Goal: Task Accomplishment & Management: Complete application form

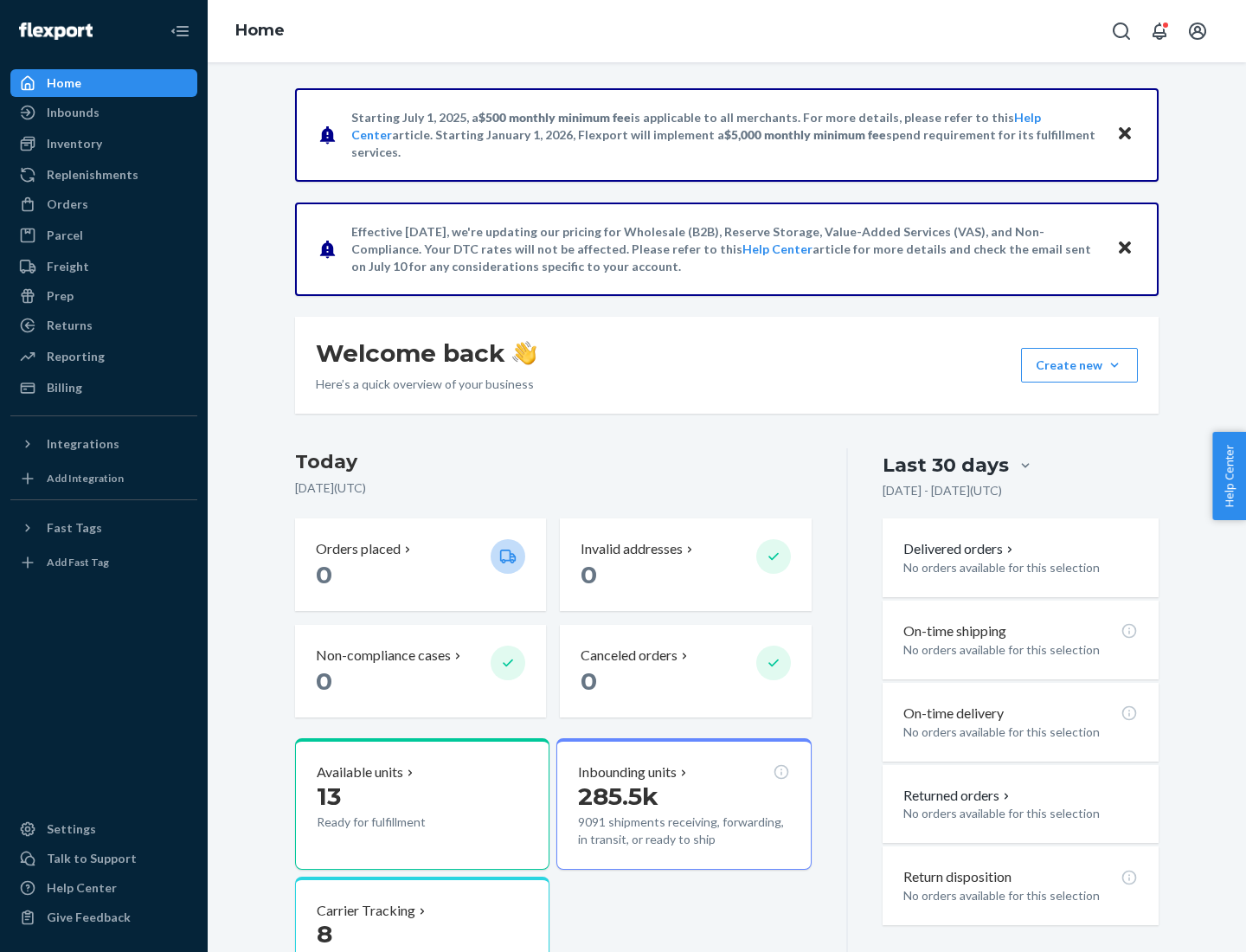
click at [1114, 365] on button "Create new Create new inbound Create new order Create new product" at bounding box center [1079, 365] width 117 height 35
click at [104, 112] on div "Inbounds" at bounding box center [103, 112] width 183 height 25
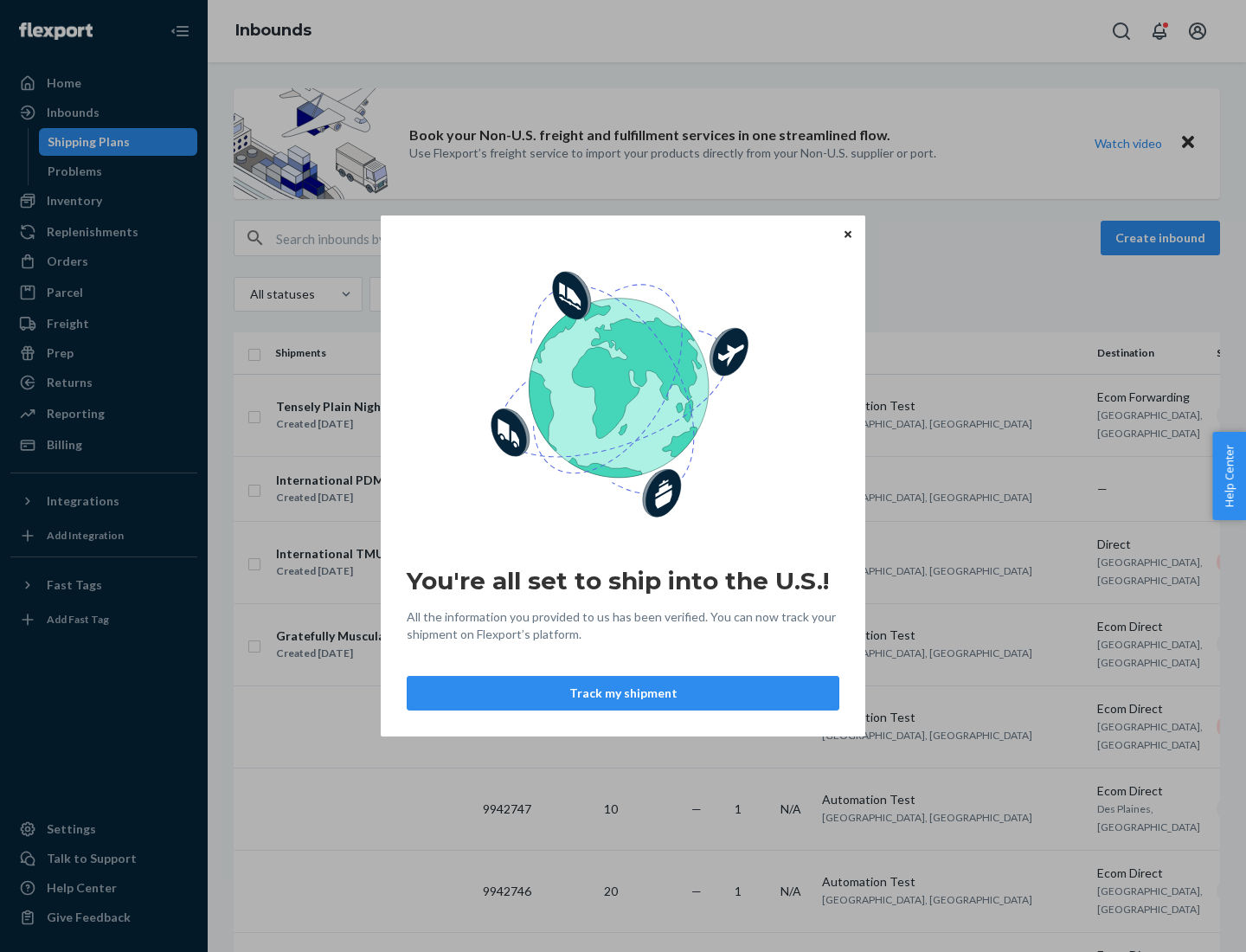
click at [847, 233] on icon "Close" at bounding box center [848, 234] width 7 height 7
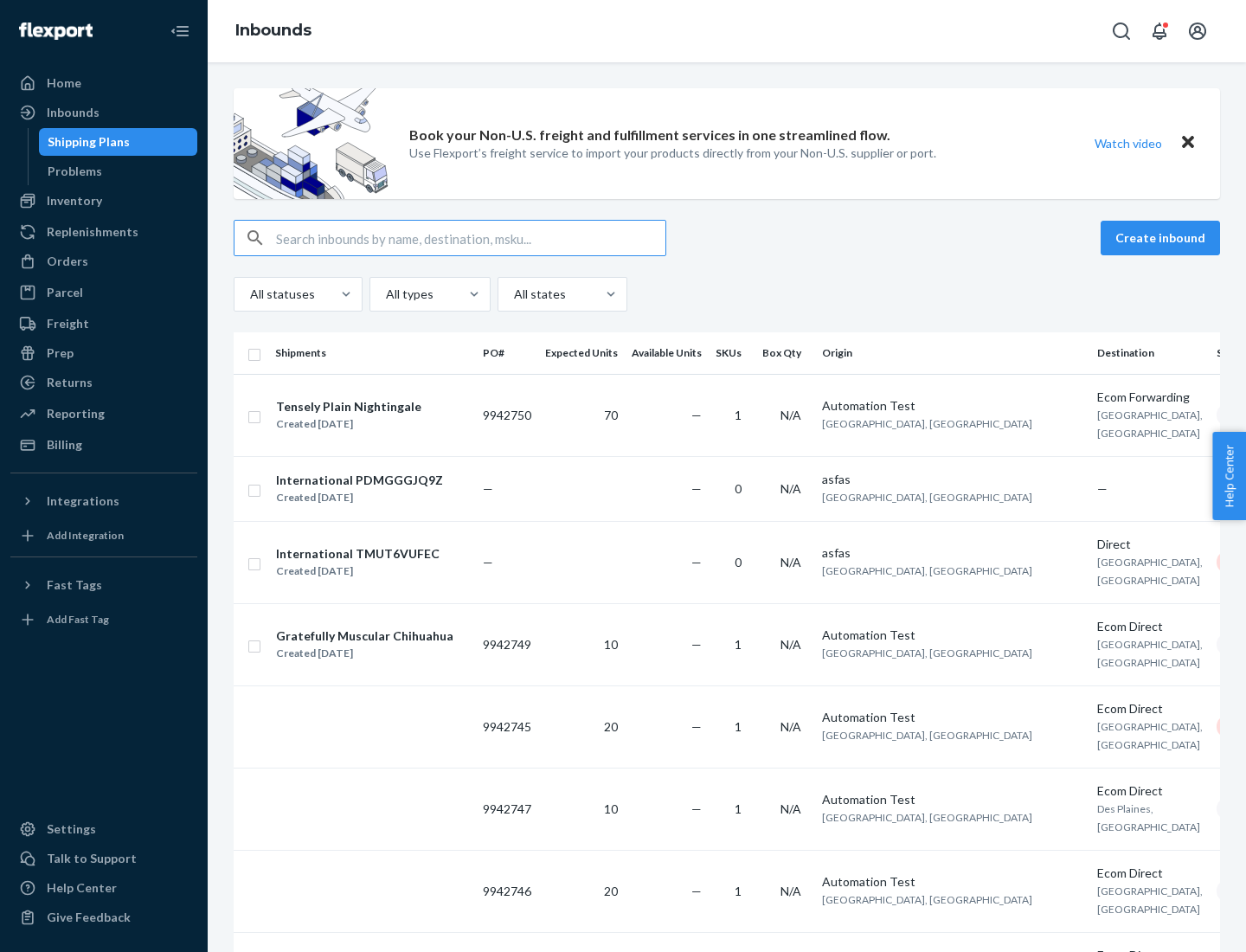
click at [1162, 238] on button "Create inbound" at bounding box center [1159, 238] width 119 height 35
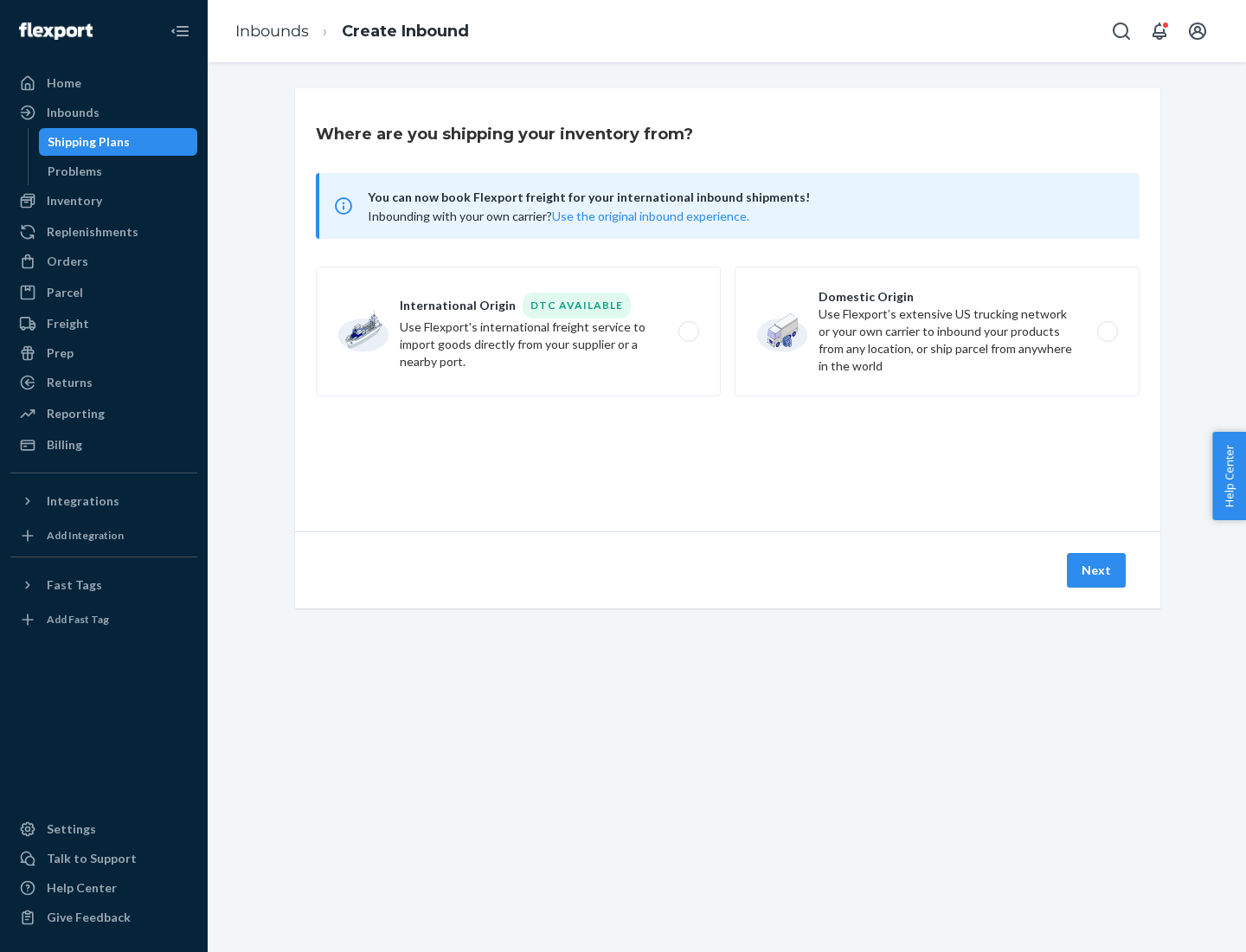
click at [937, 332] on label "Domestic Origin Use Flexport’s extensive US trucking network or your own carrie…" at bounding box center [936, 332] width 404 height 129
click at [1107, 332] on input "Domestic Origin Use Flexport’s extensive US trucking network or your own carrie…" at bounding box center [1112, 332] width 11 height 11
radio input "true"
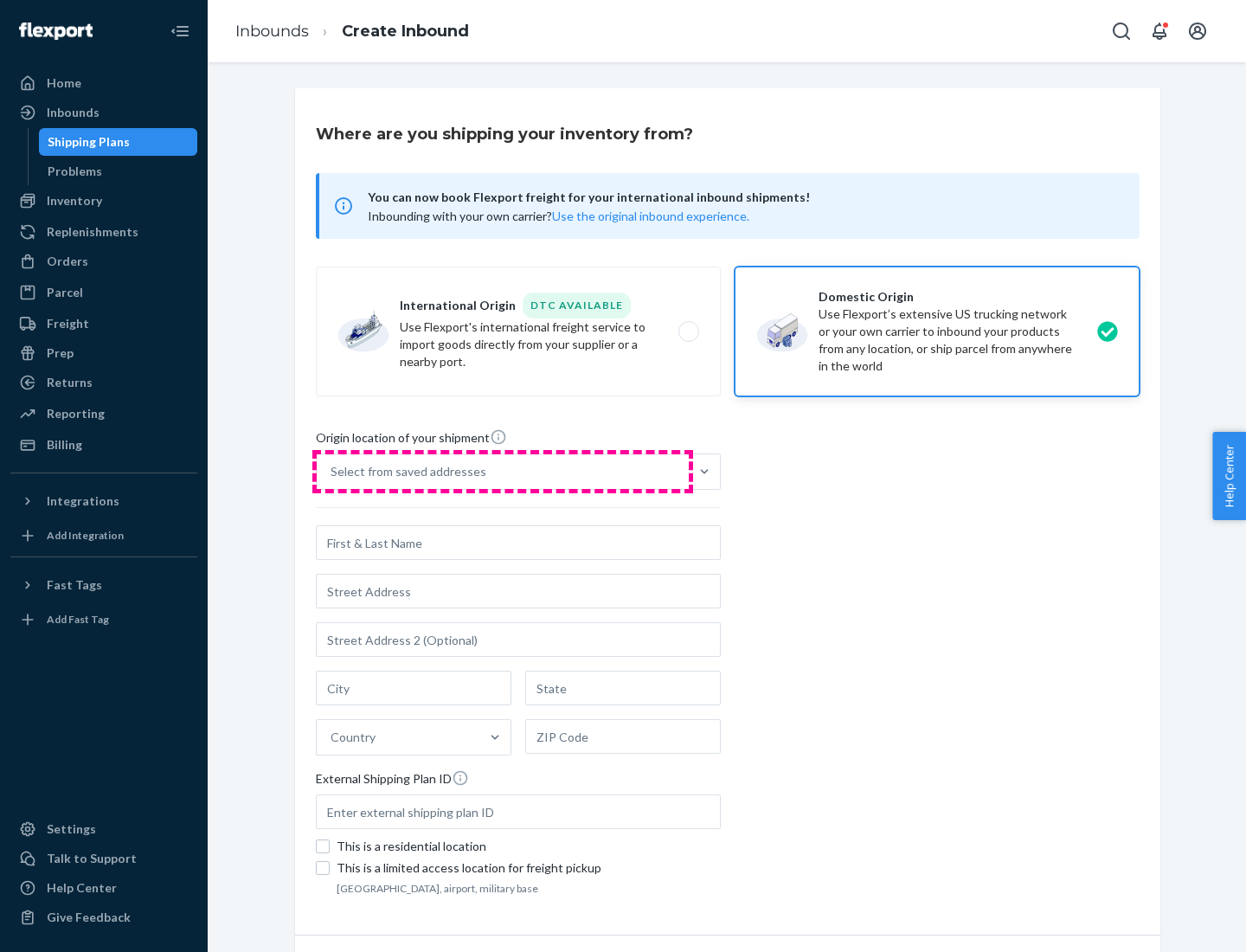
click at [503, 472] on div "Select from saved addresses" at bounding box center [503, 472] width 372 height 35
click at [332, 472] on input "Select from saved addresses" at bounding box center [332, 471] width 2 height 17
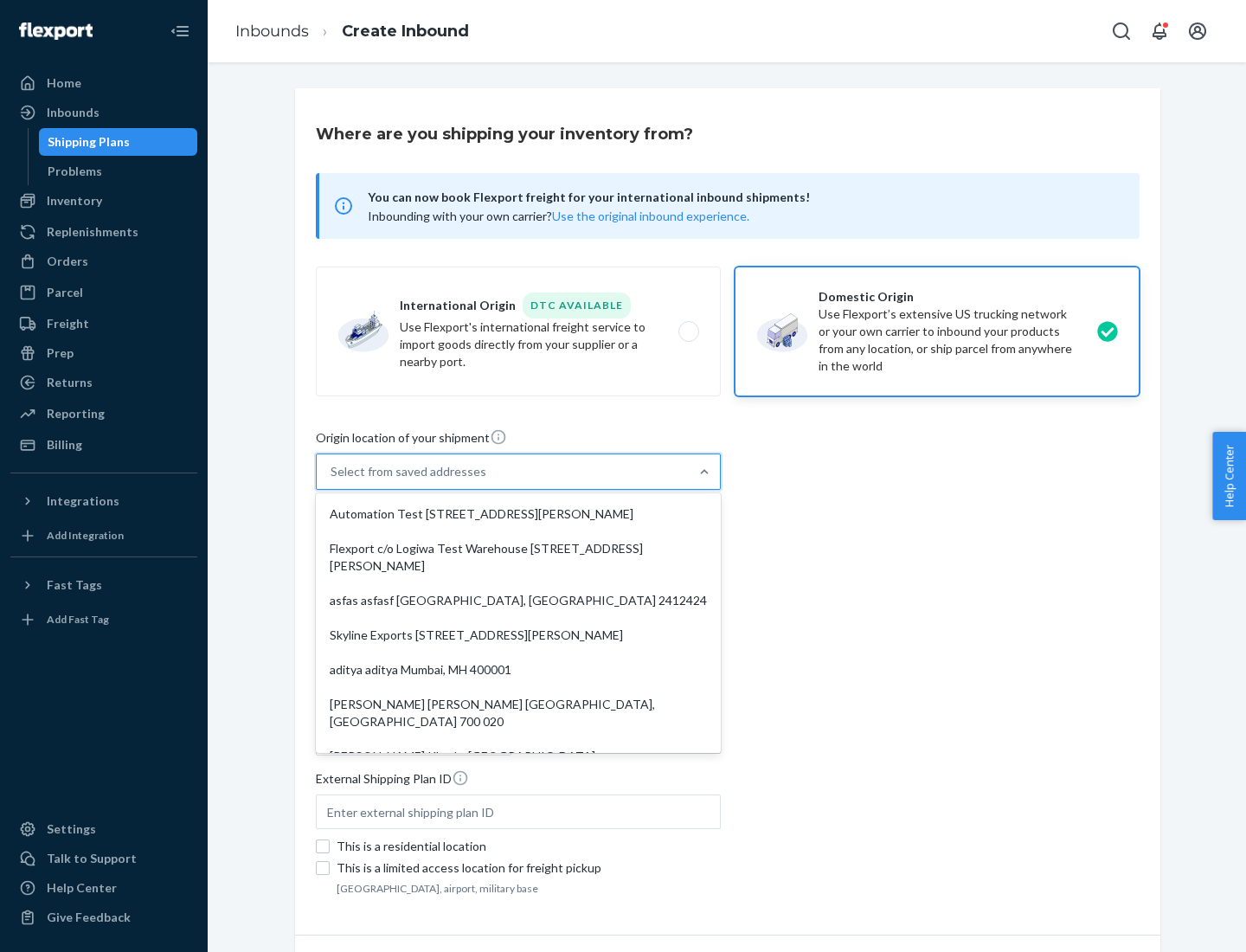
scroll to position [7, 0]
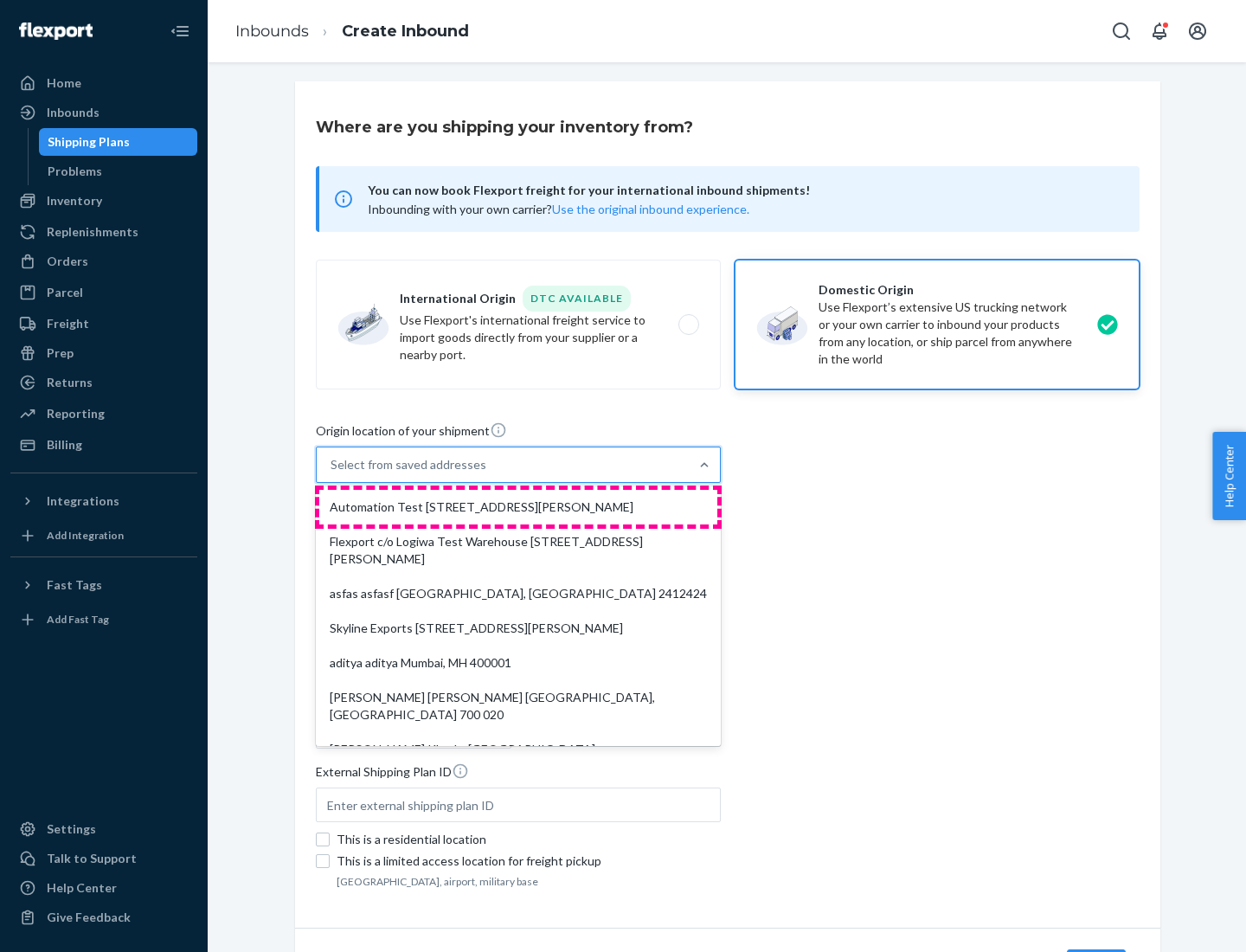
click at [518, 507] on div "Automation Test [STREET_ADDRESS][PERSON_NAME]" at bounding box center [517, 507] width 398 height 35
click at [332, 473] on input "option Automation Test [STREET_ADDRESS][PERSON_NAME]. 9 results available. Use …" at bounding box center [332, 464] width 2 height 17
type input "Automation Test"
type input "[STREET_ADDRESS][PERSON_NAME]"
type input "9th Floor"
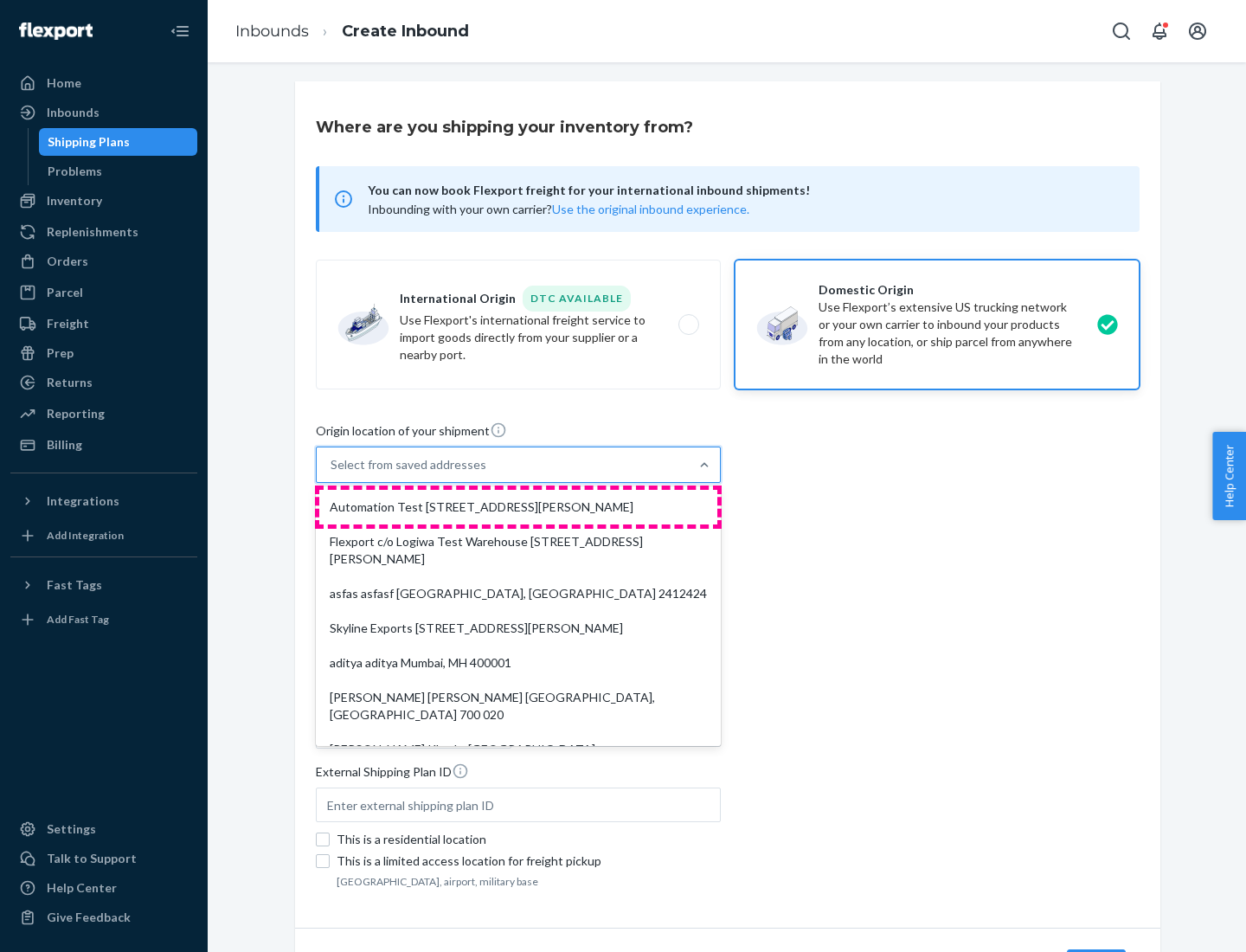
type input "[GEOGRAPHIC_DATA]"
type input "CA"
type input "94104"
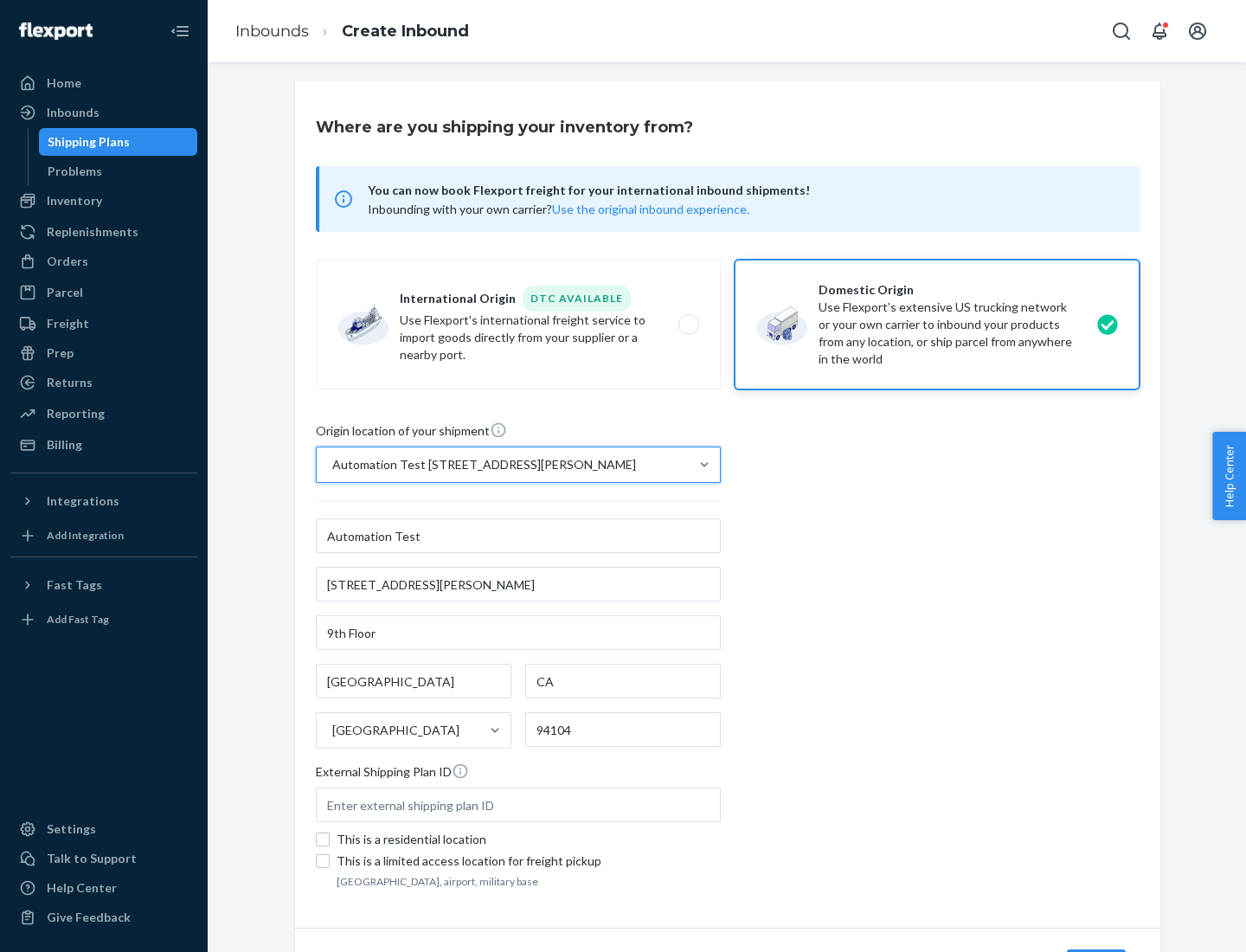
scroll to position [101, 0]
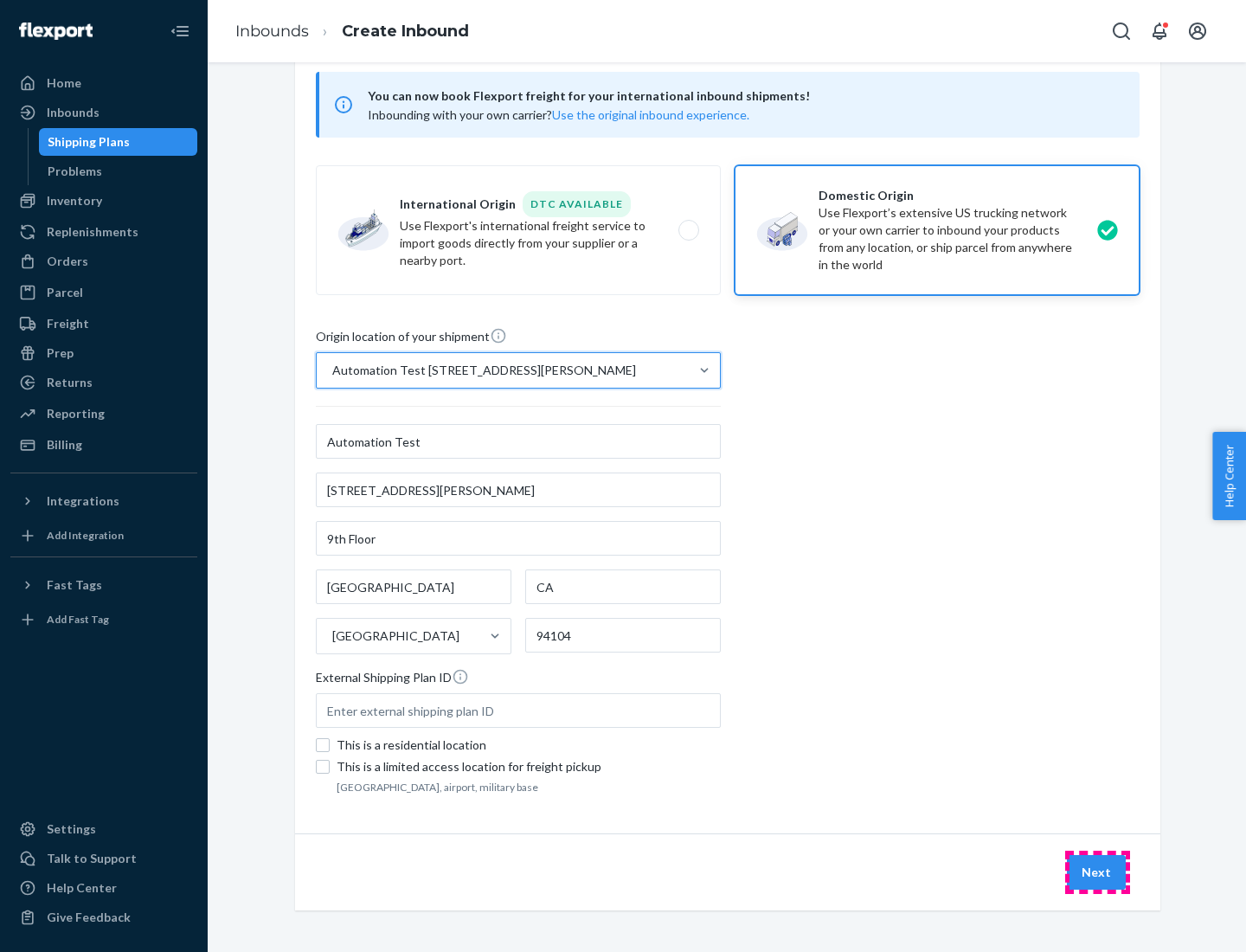
click at [1097, 872] on button "Next" at bounding box center [1096, 872] width 59 height 35
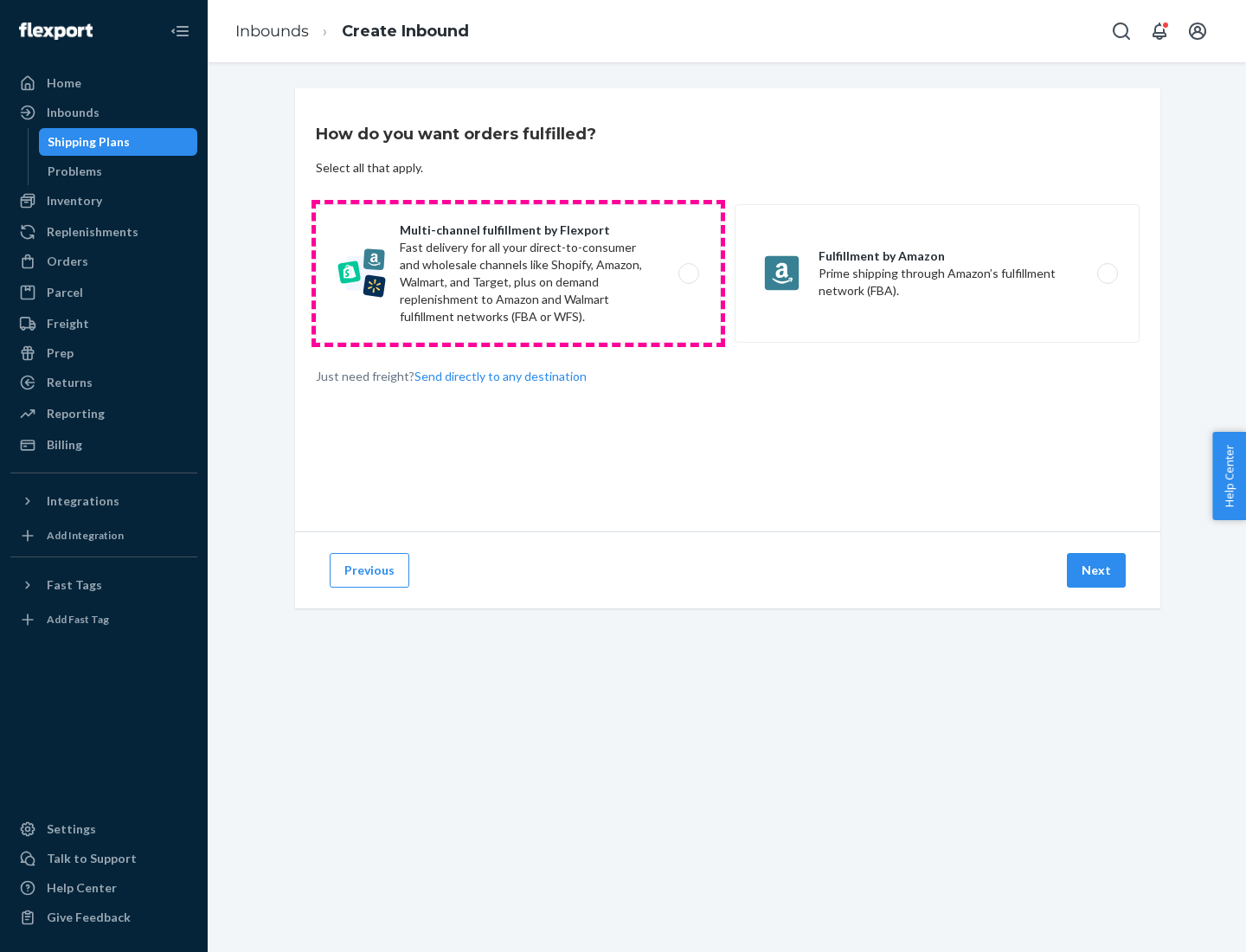
click at [518, 273] on label "Multi-channel fulfillment by Flexport Fast delivery for all your direct-to-cons…" at bounding box center [518, 273] width 404 height 138
click at [688, 273] on input "Multi-channel fulfillment by Flexport Fast delivery for all your direct-to-cons…" at bounding box center [693, 273] width 11 height 11
radio input "true"
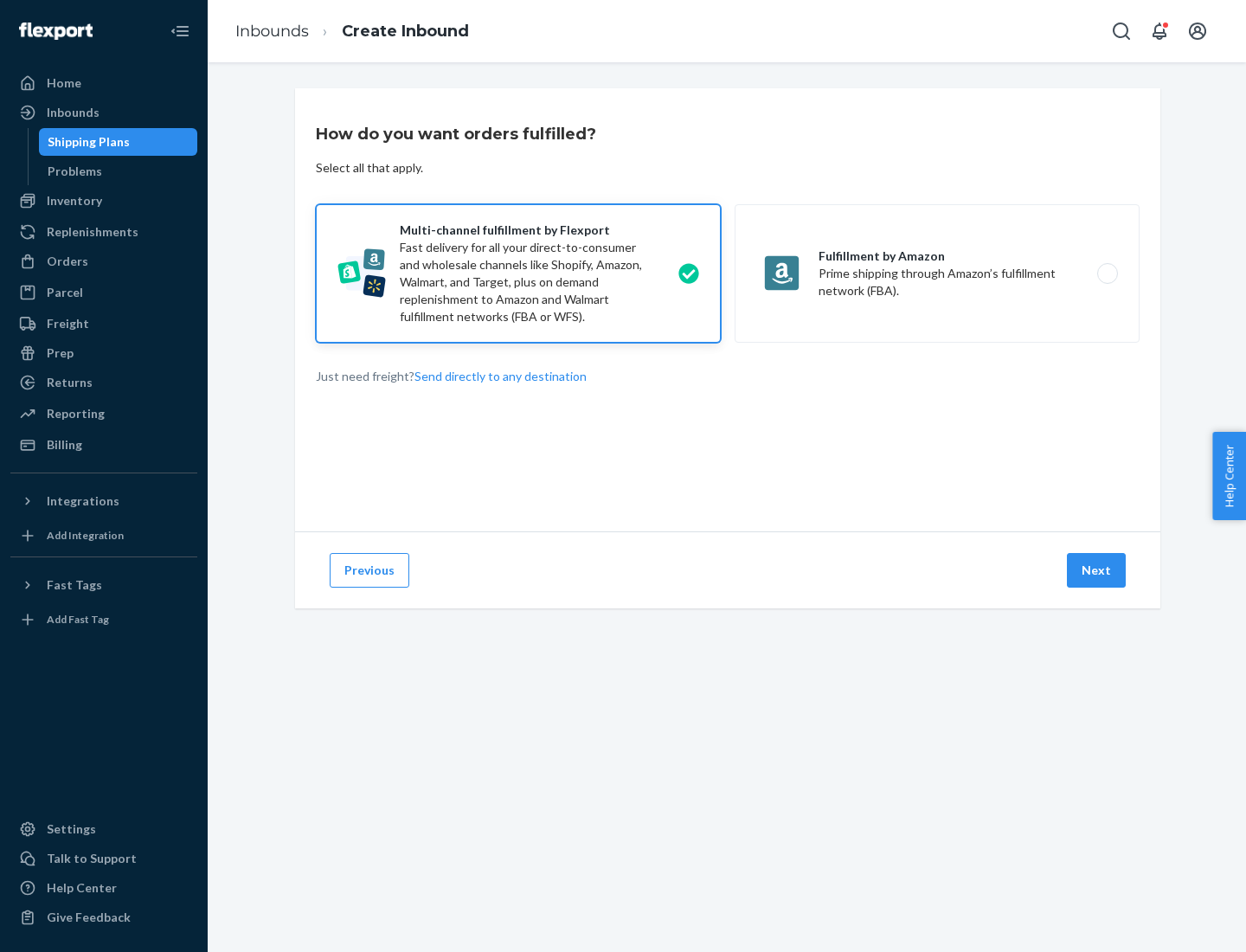
click at [1097, 570] on button "Next" at bounding box center [1096, 570] width 59 height 35
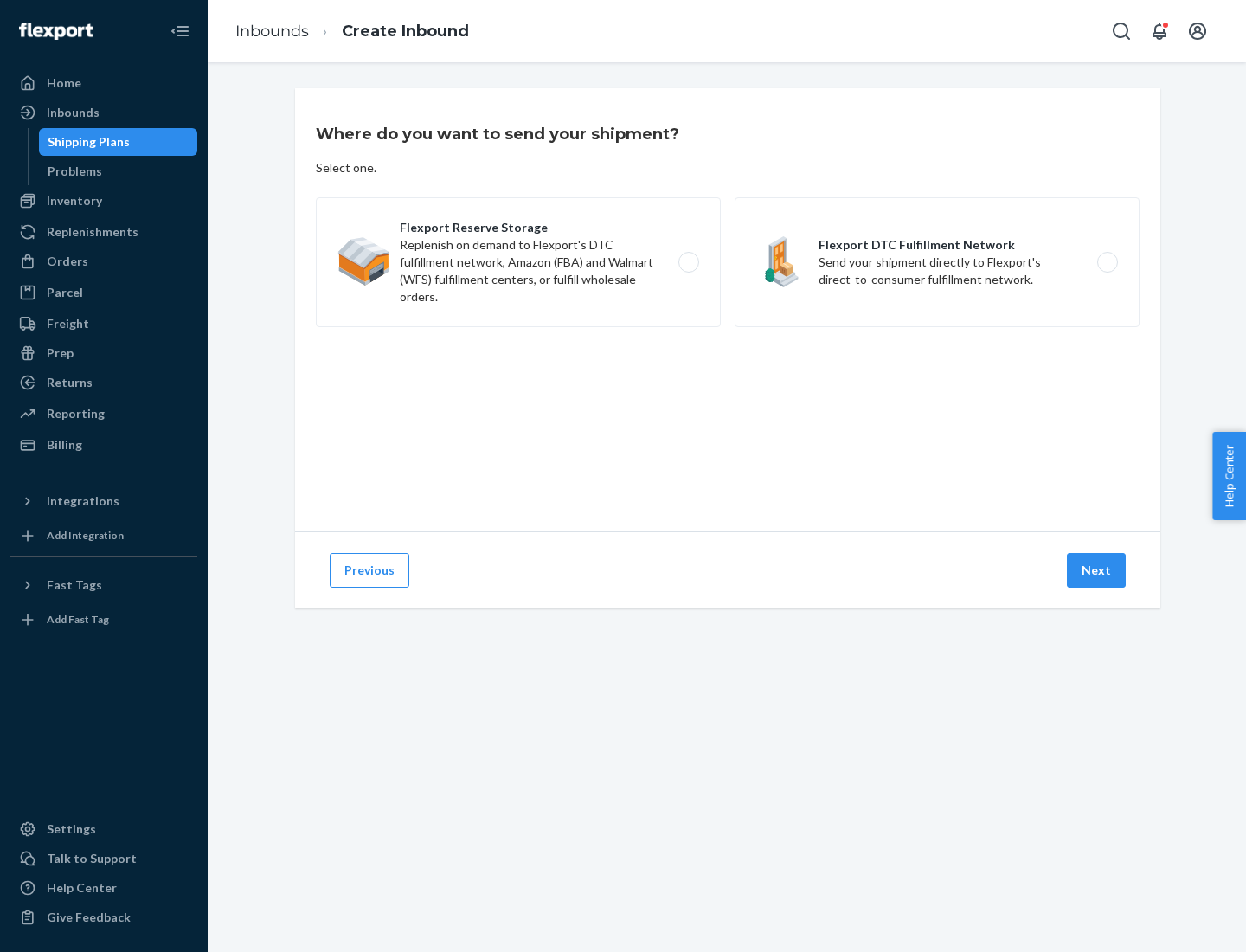
click at [518, 262] on label "Flexport Reserve Storage Replenish on demand to Flexport's DTC fulfillment netw…" at bounding box center [518, 262] width 404 height 129
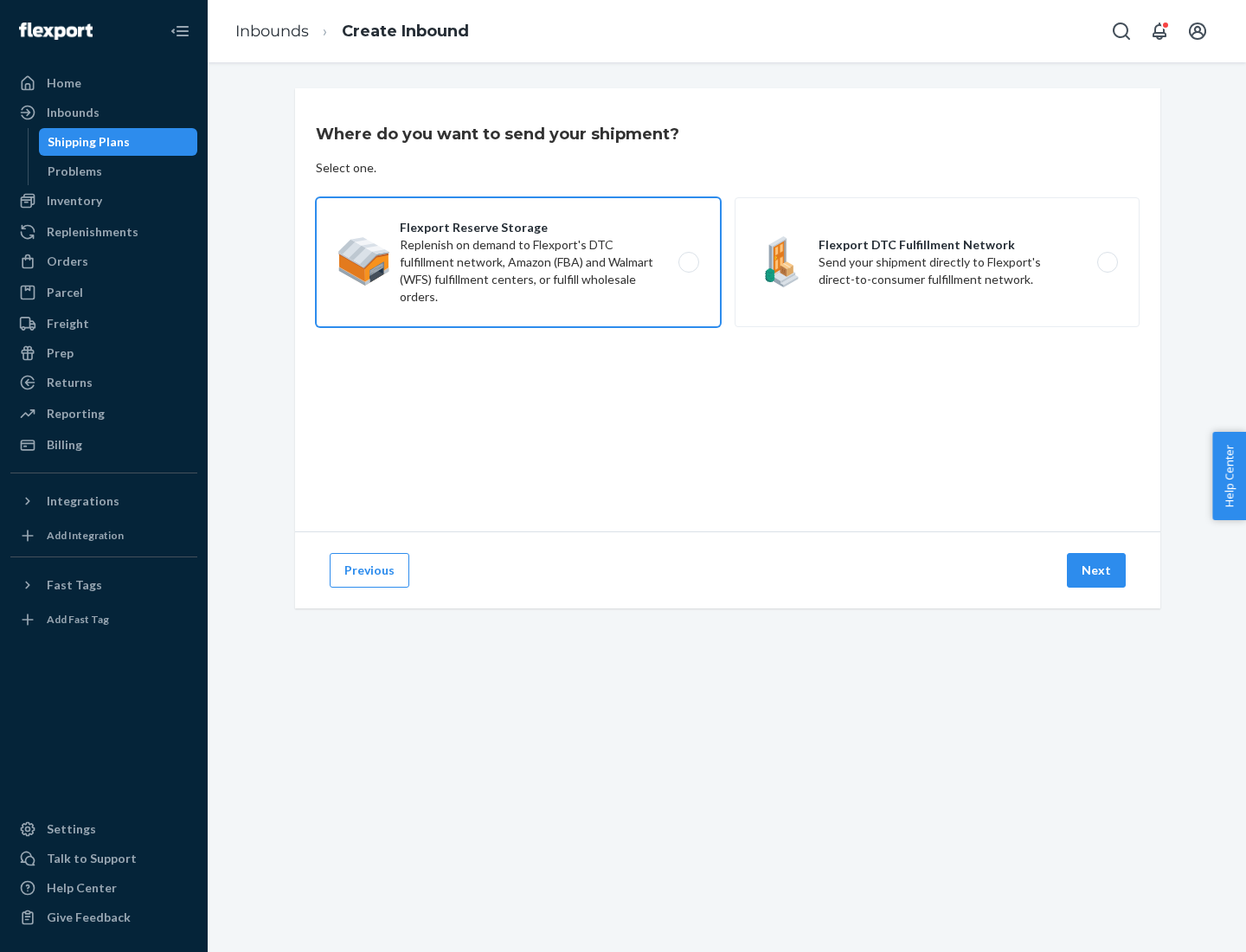
click at [688, 262] on input "Flexport Reserve Storage Replenish on demand to Flexport's DTC fulfillment netw…" at bounding box center [693, 262] width 11 height 11
radio input "true"
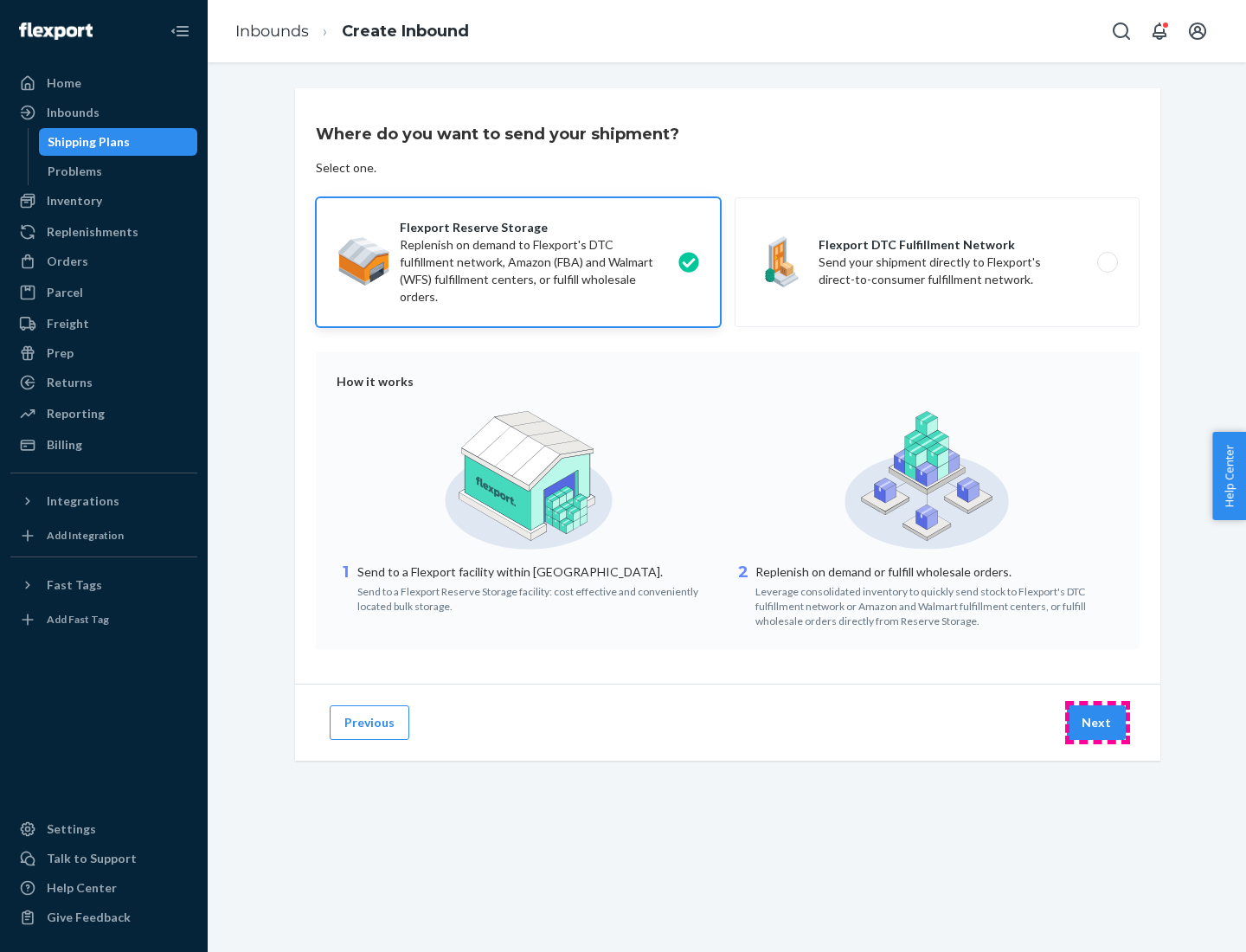
click at [1097, 722] on button "Next" at bounding box center [1096, 722] width 59 height 35
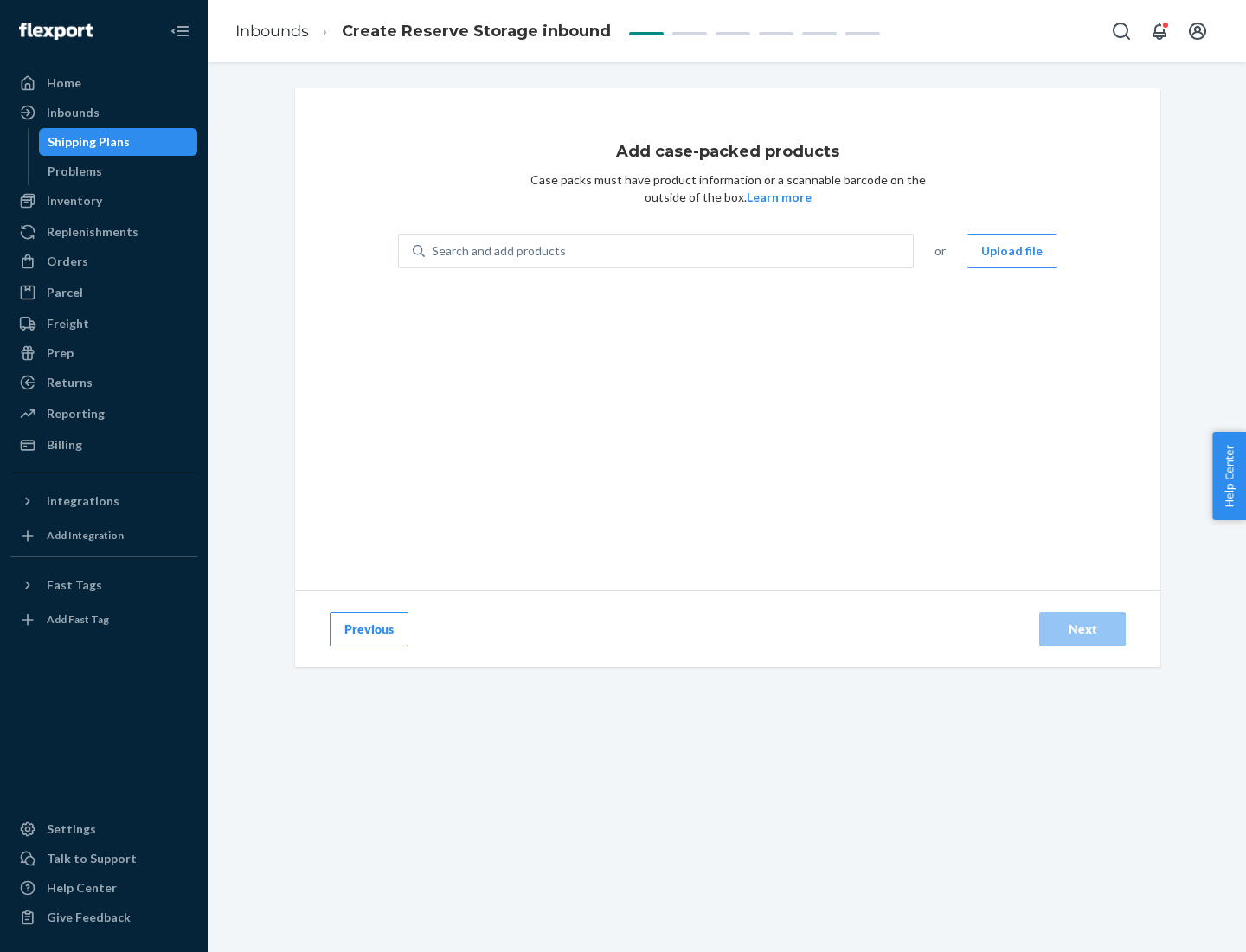
click at [669, 251] on div "Search and add products" at bounding box center [669, 251] width 488 height 31
click at [434, 251] on input "Search and add products" at bounding box center [433, 251] width 2 height 17
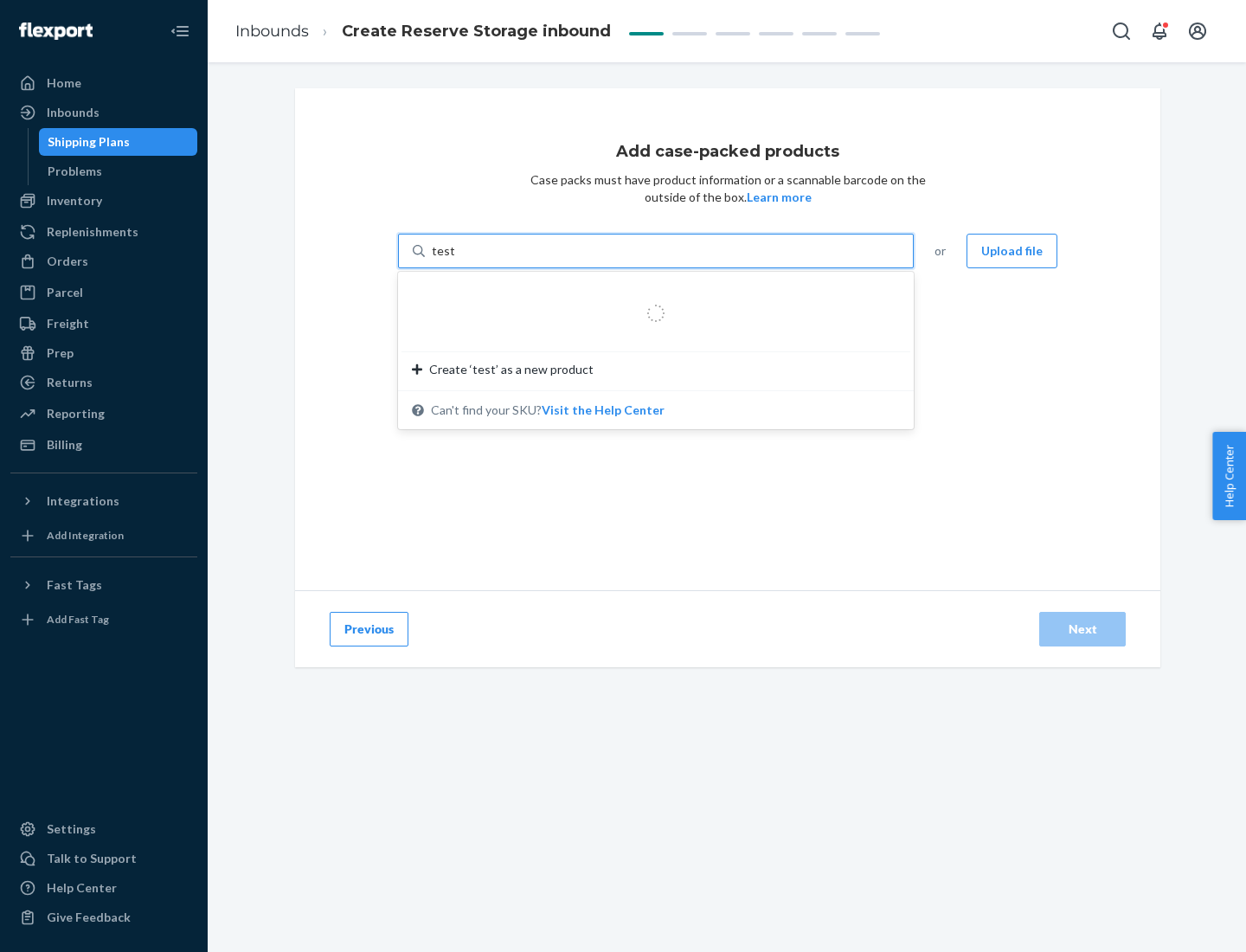
type input "test-syn"
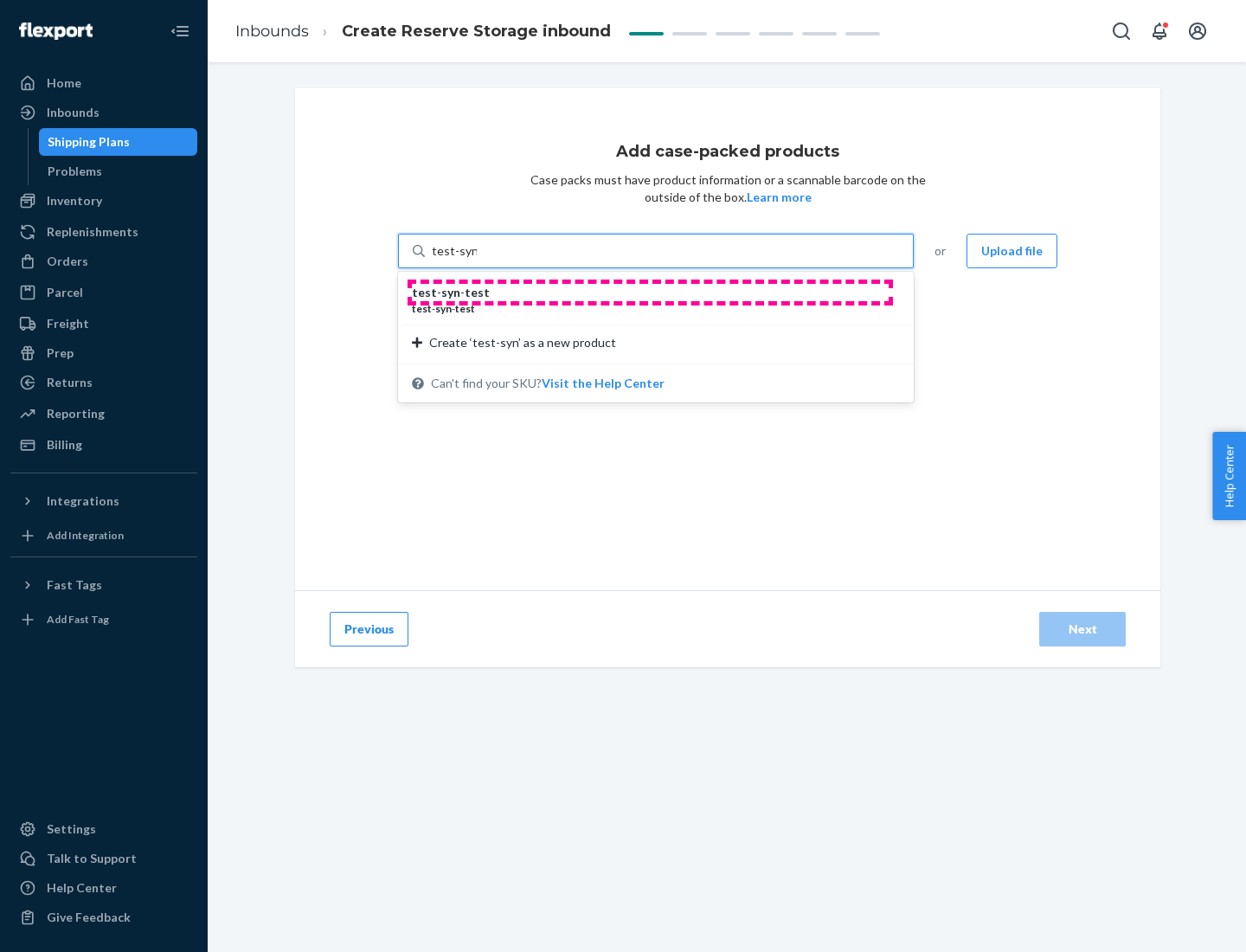
click at [649, 292] on div "test - syn - test" at bounding box center [649, 292] width 474 height 17
click at [476, 260] on input "test-syn" at bounding box center [454, 251] width 45 height 17
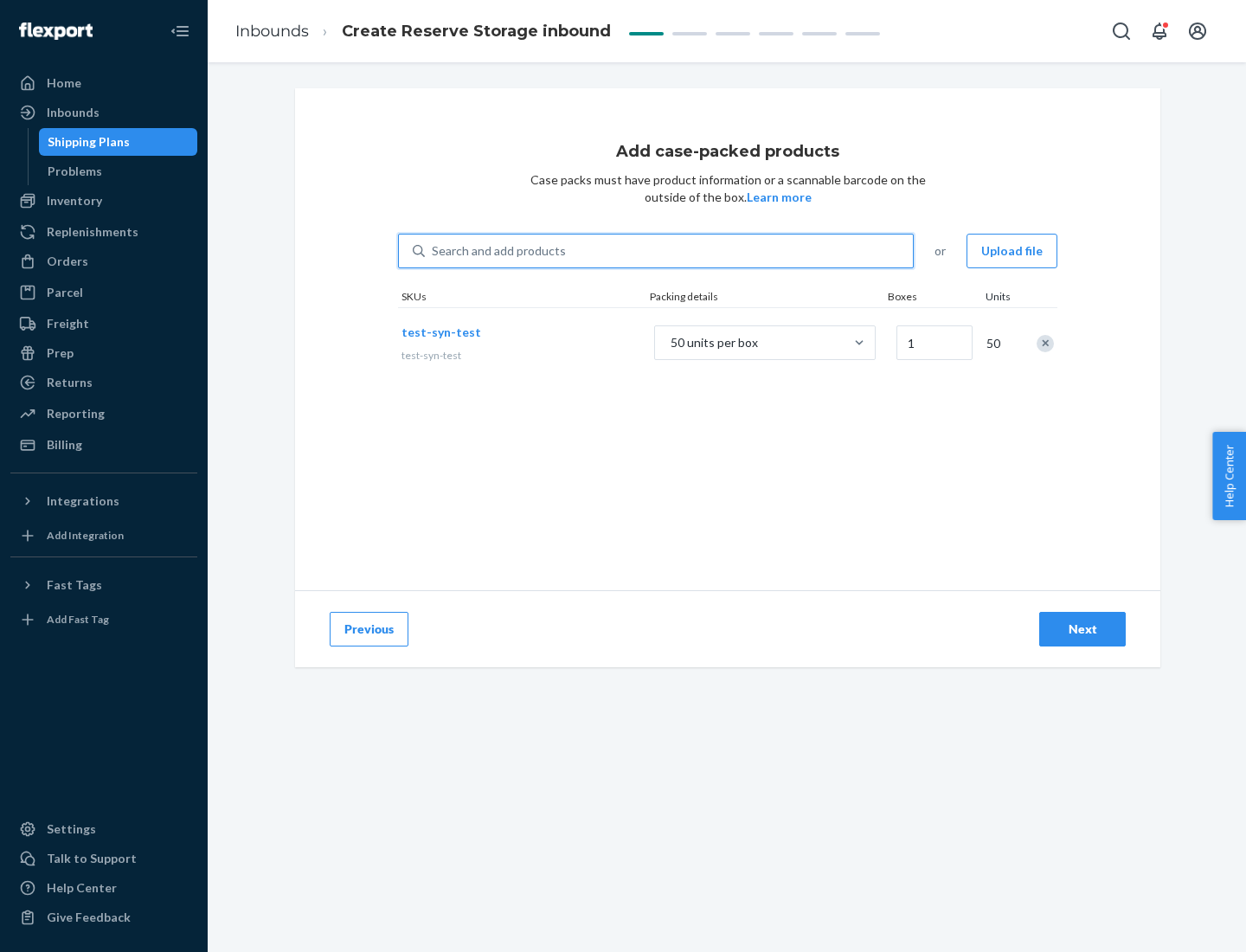
click at [1082, 629] on div "Next" at bounding box center [1082, 629] width 57 height 17
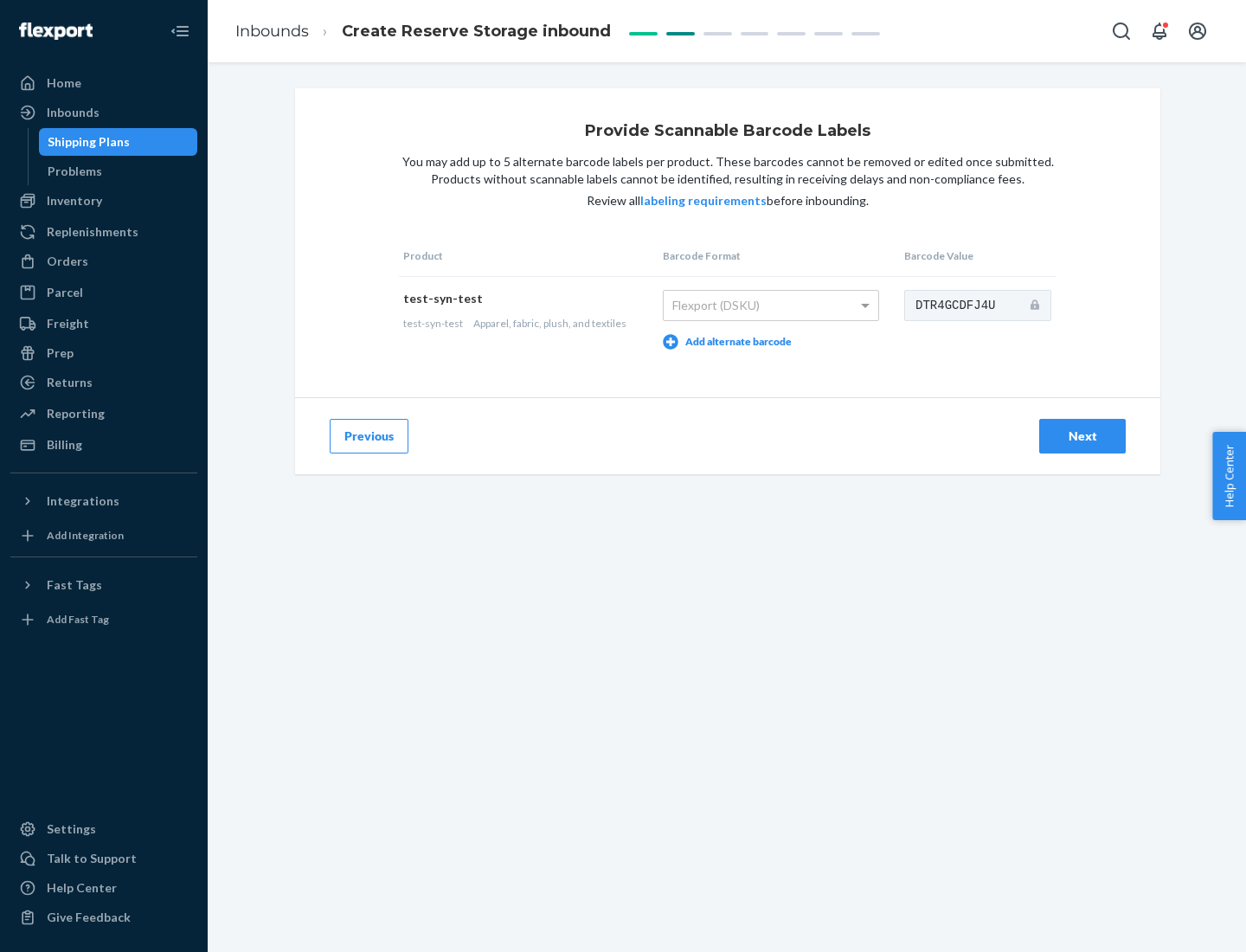
click at [1082, 435] on div "Next" at bounding box center [1082, 435] width 57 height 17
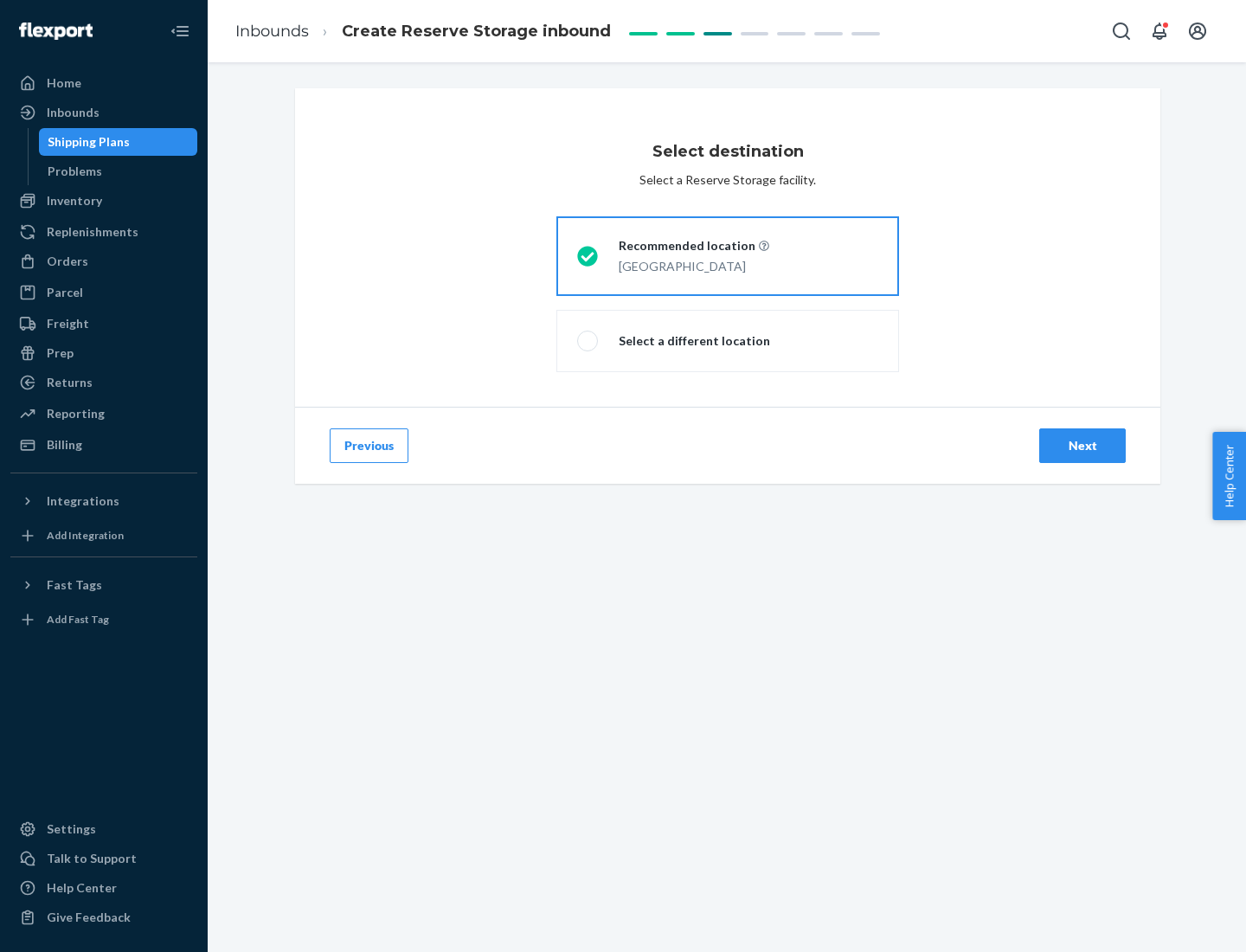
click at [1082, 445] on div "Next" at bounding box center [1082, 445] width 57 height 17
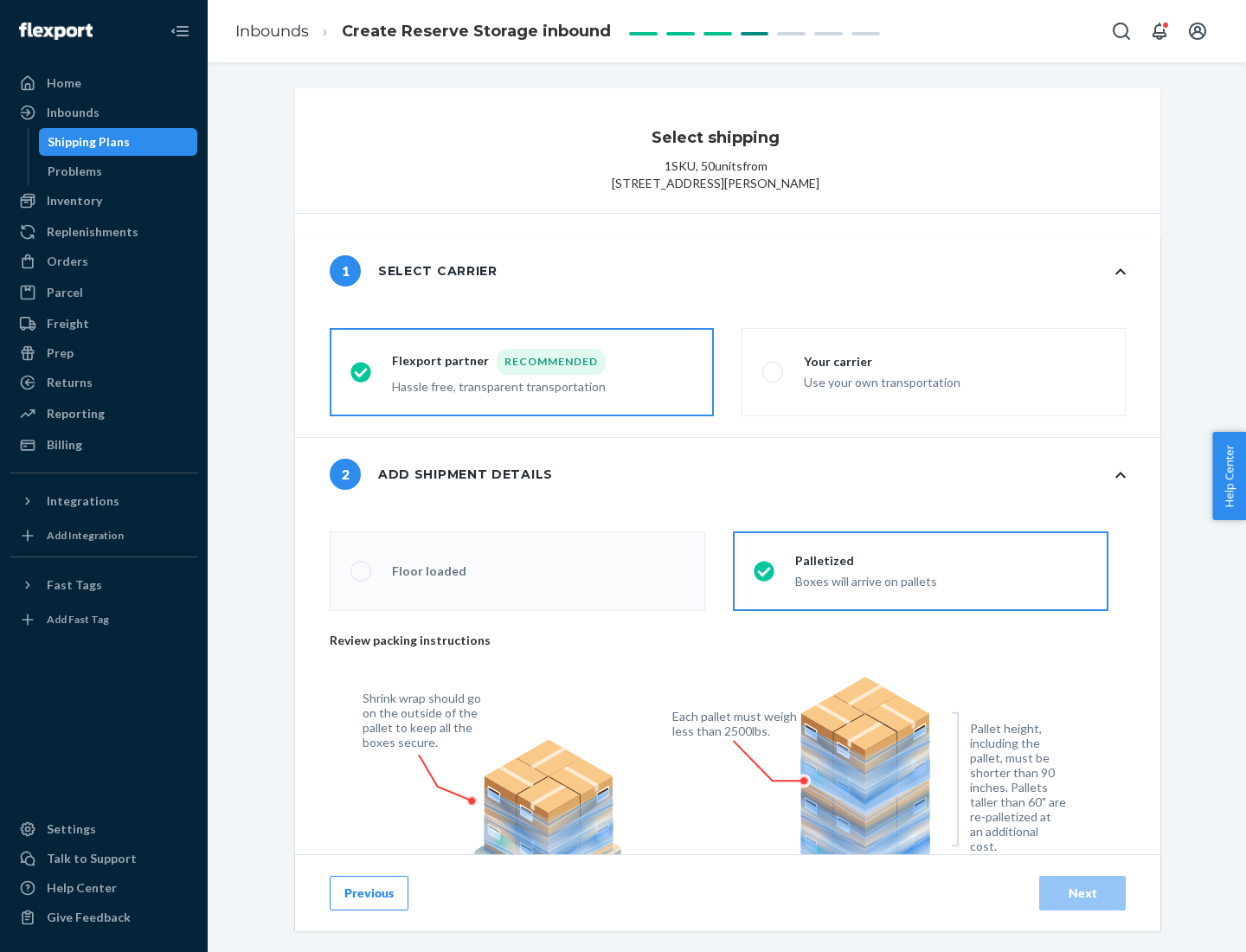
radio input "false"
type input "1"
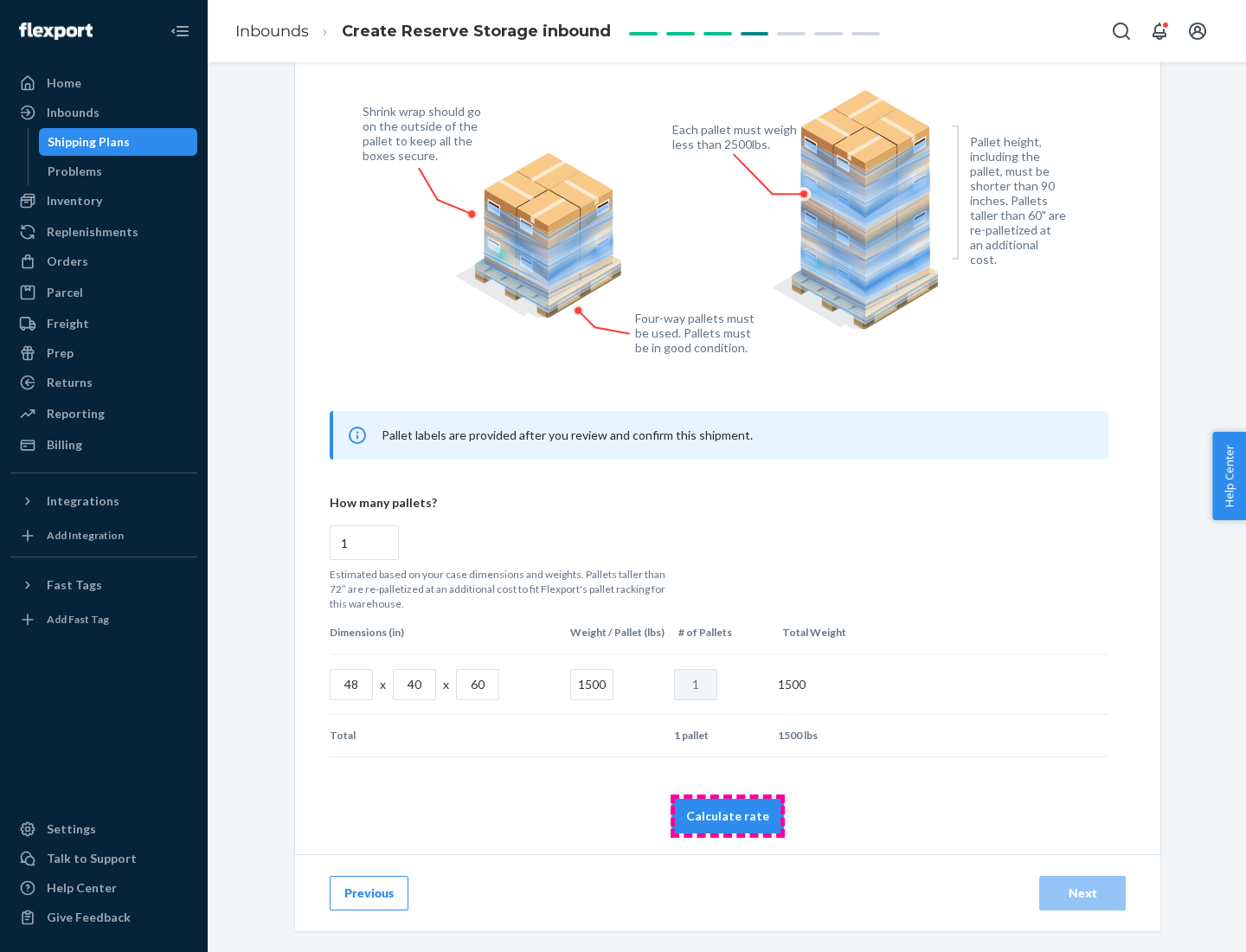
click at [728, 815] on button "Calculate rate" at bounding box center [727, 816] width 112 height 35
radio input "false"
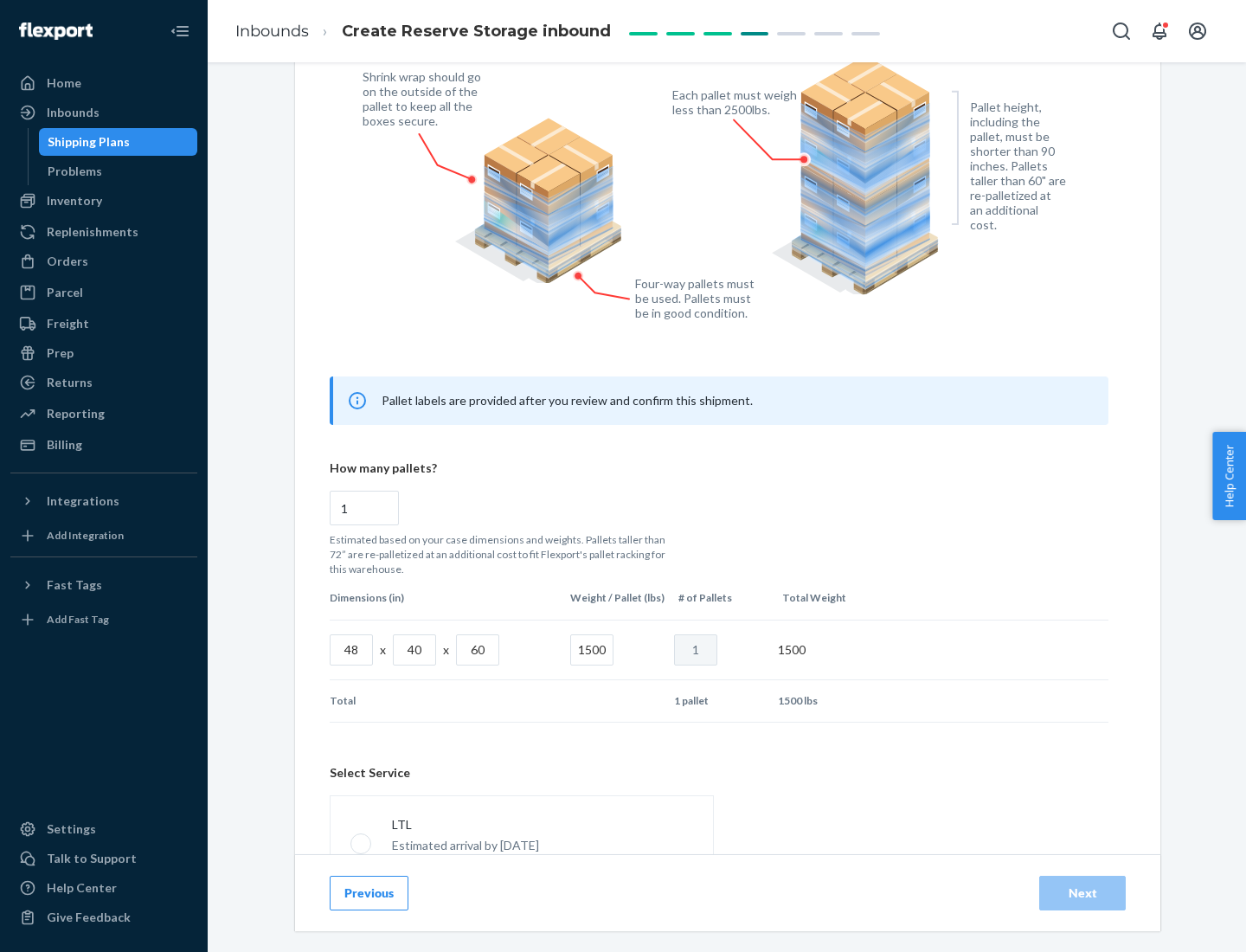
scroll to position [765, 0]
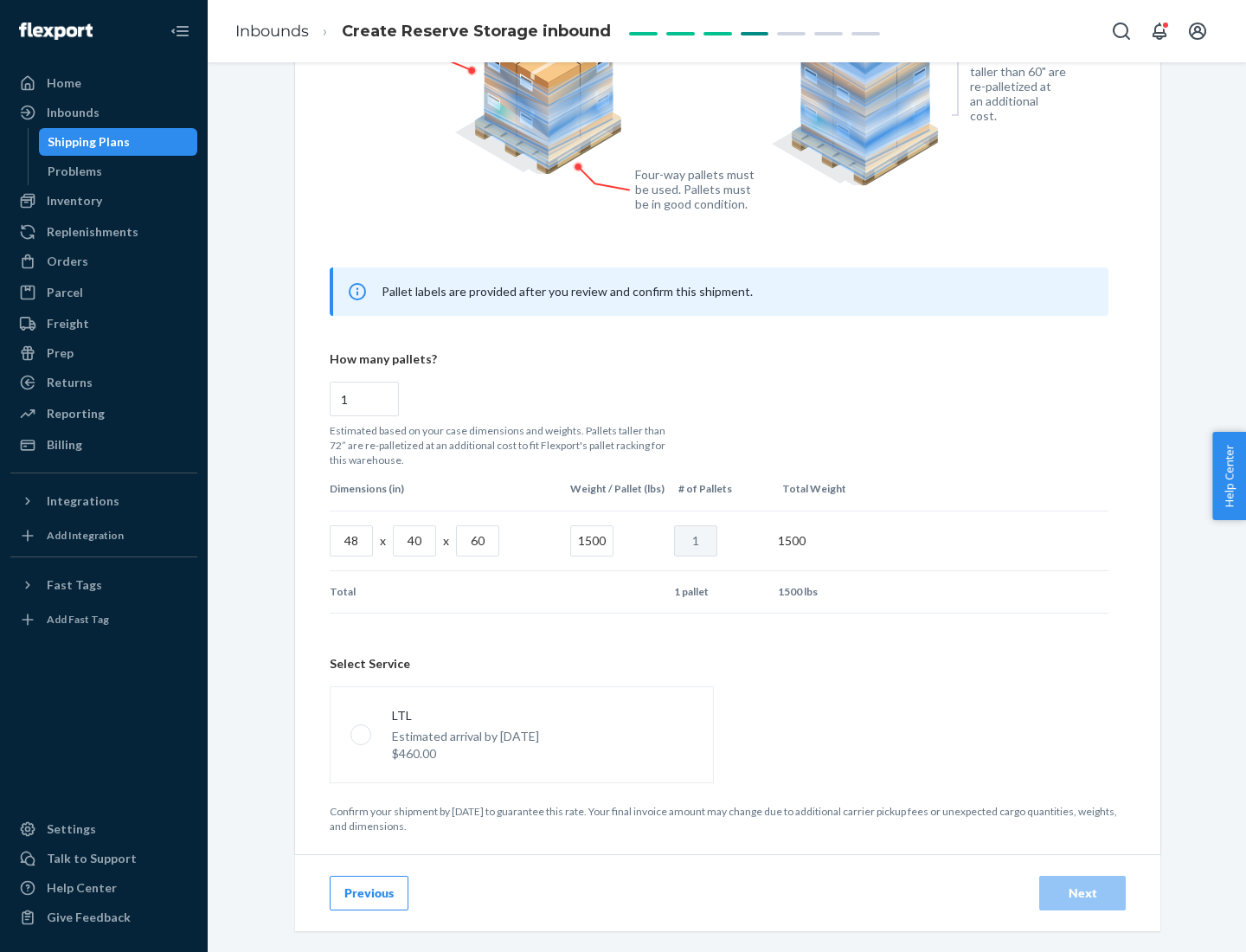
click at [521, 733] on p "Estimated arrival by [DATE]" at bounding box center [465, 736] width 147 height 17
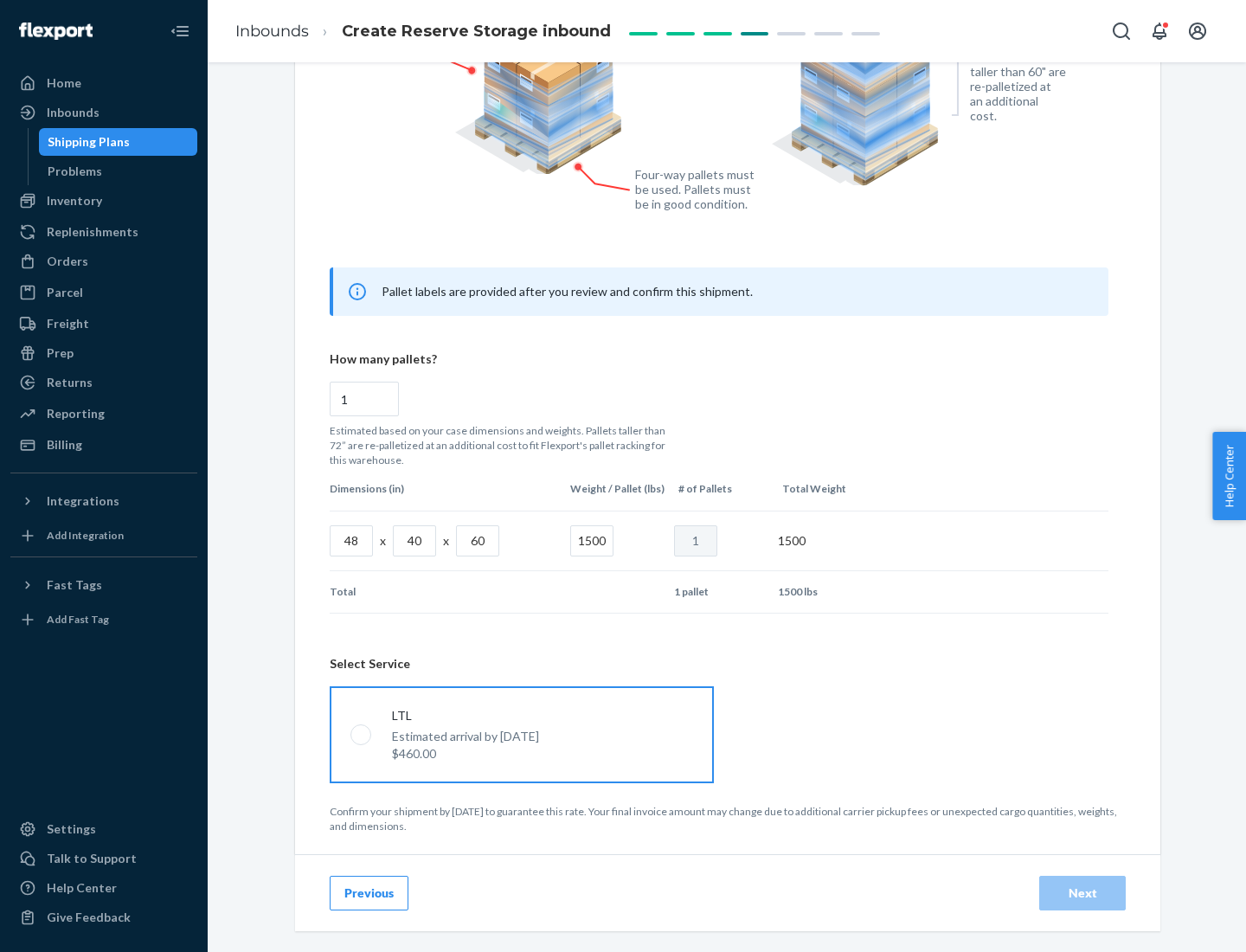
click at [362, 733] on input "LTL Estimated arrival by [DATE] $460.00" at bounding box center [356, 734] width 11 height 11
radio input "true"
radio input "false"
click at [1082, 892] on div "Next" at bounding box center [1082, 893] width 57 height 17
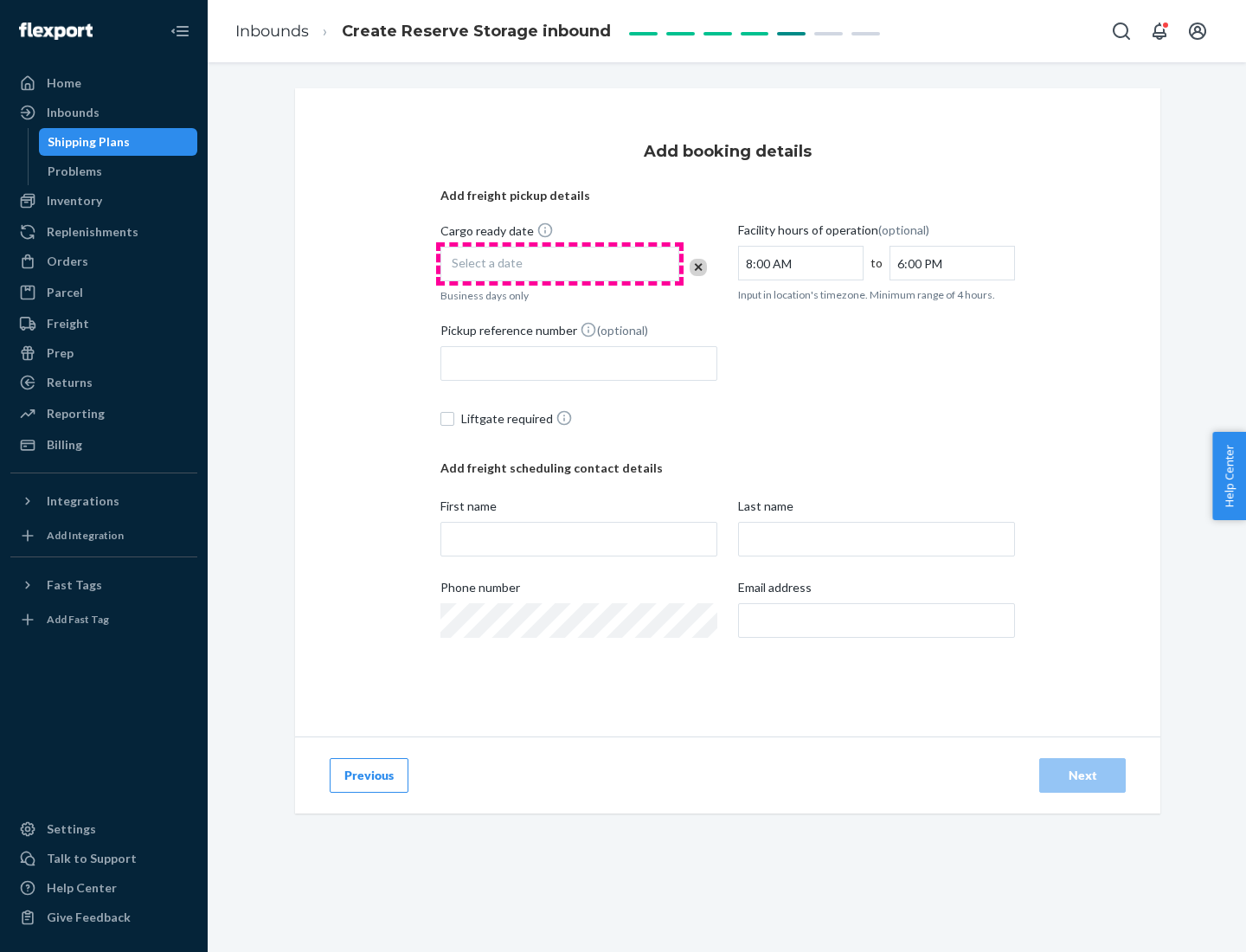
click at [559, 264] on div "Select a date" at bounding box center [559, 264] width 239 height 35
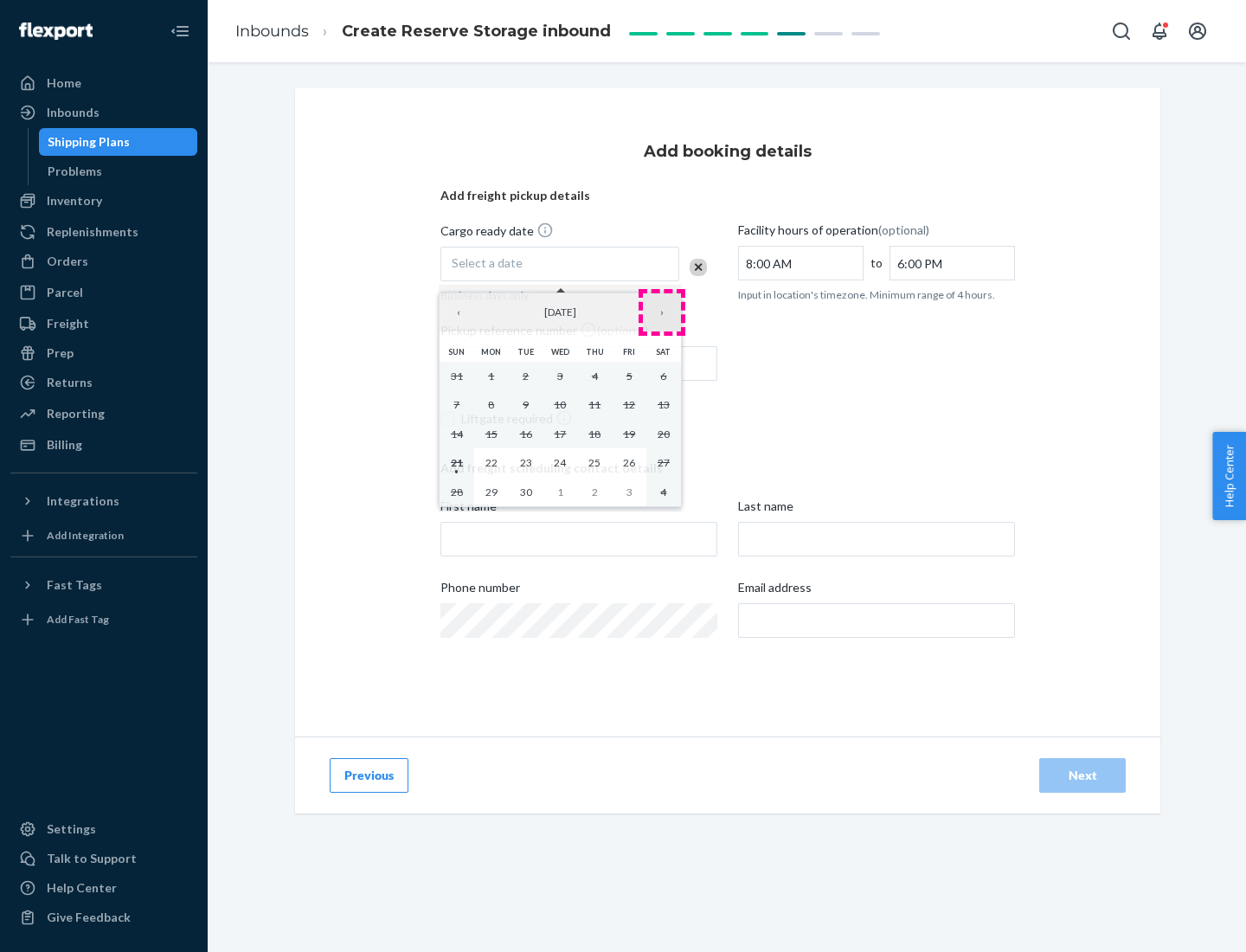
click at [662, 312] on button "›" at bounding box center [662, 312] width 38 height 38
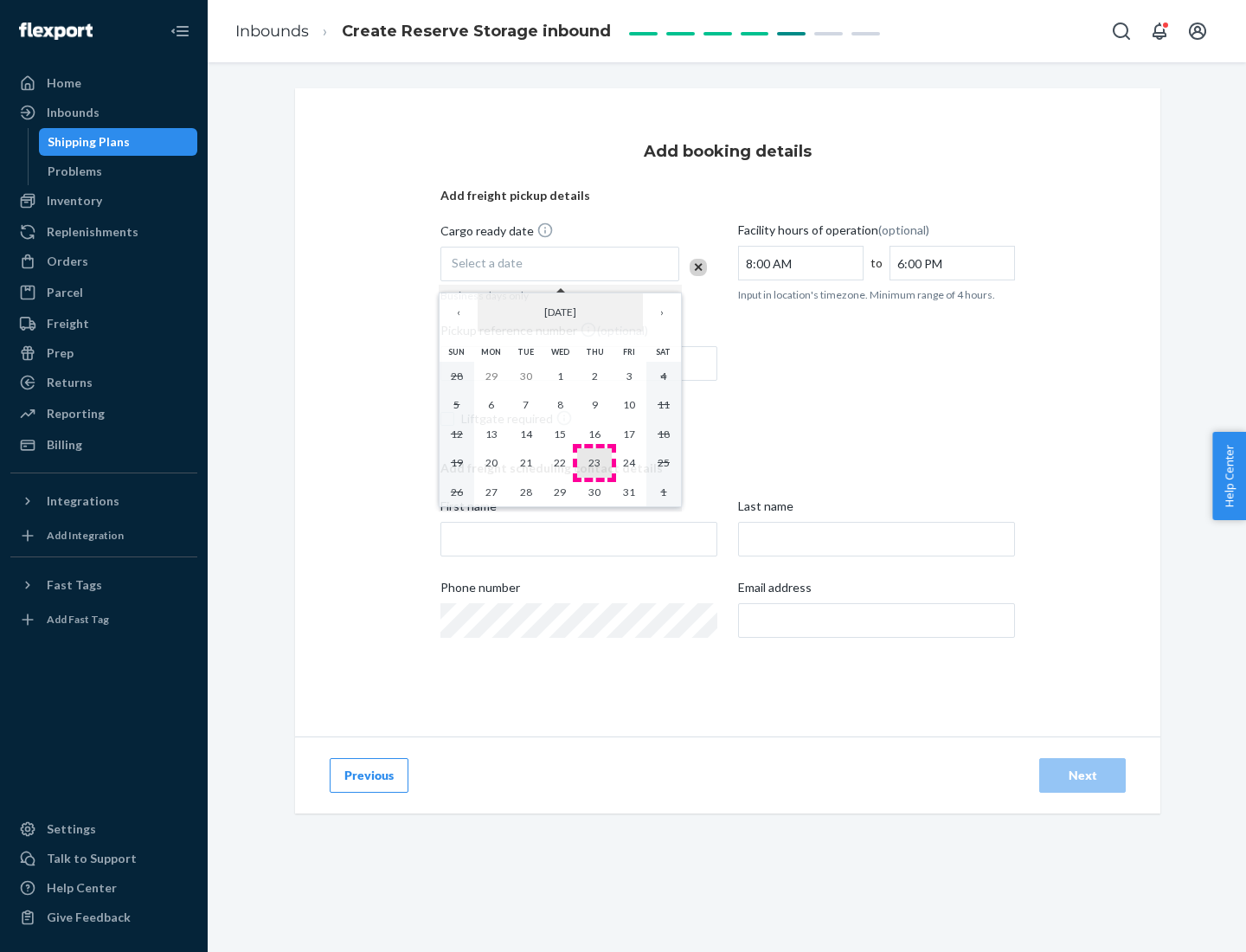
click at [594, 462] on abbr "23" at bounding box center [594, 462] width 12 height 13
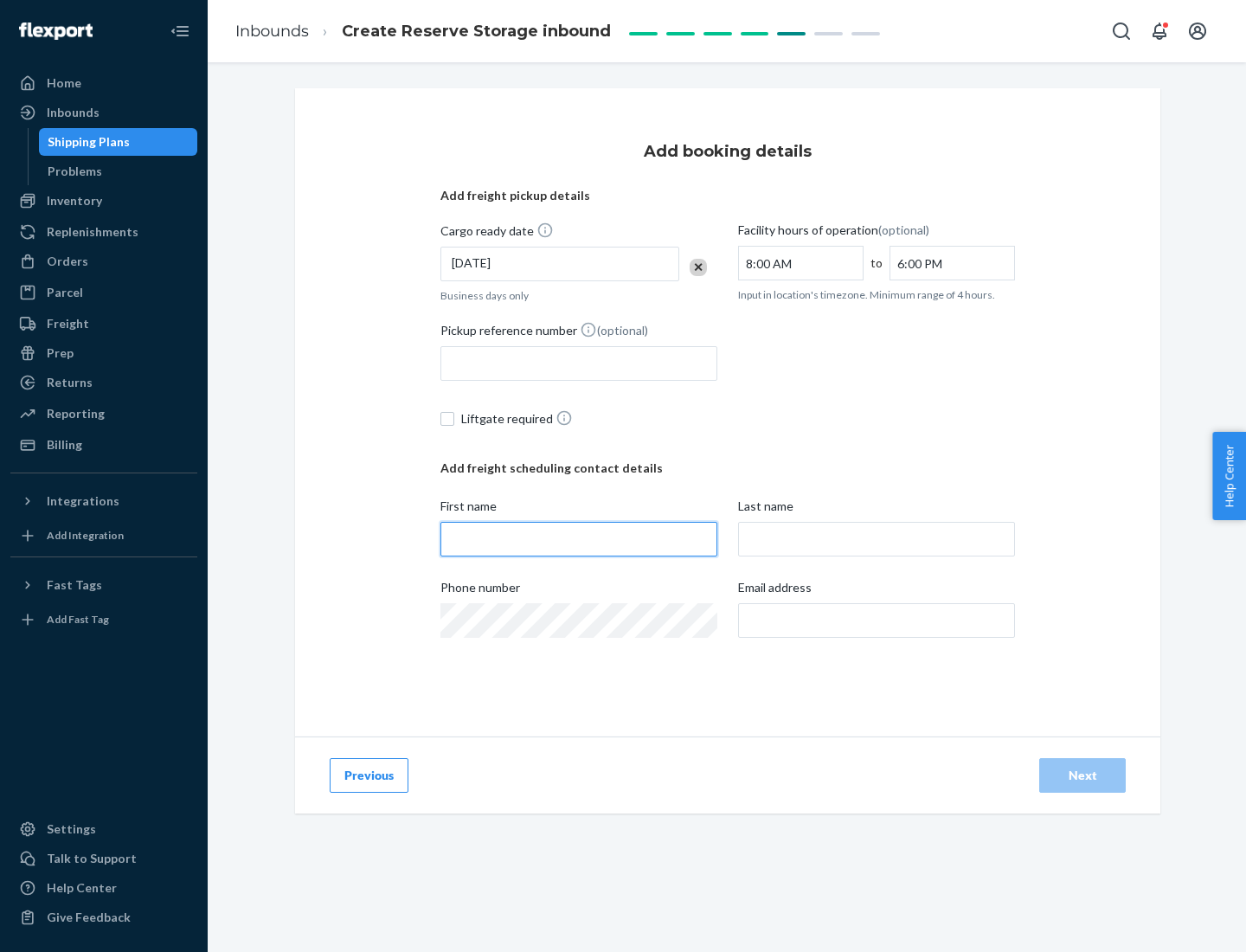
click at [578, 539] on input "First name" at bounding box center [578, 539] width 277 height 35
type input "[PERSON_NAME]"
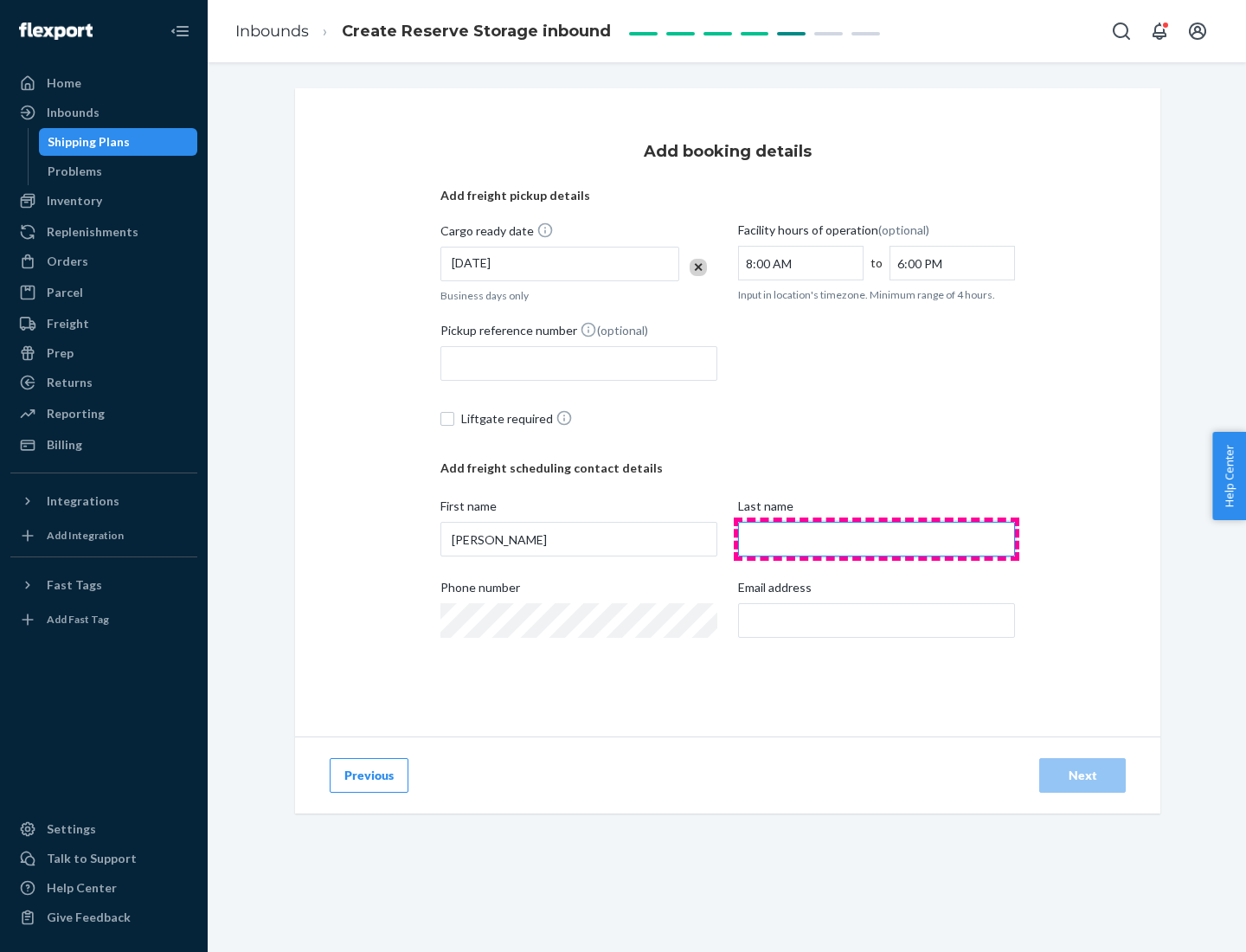
click at [876, 539] on input "Last name" at bounding box center [876, 539] width 277 height 35
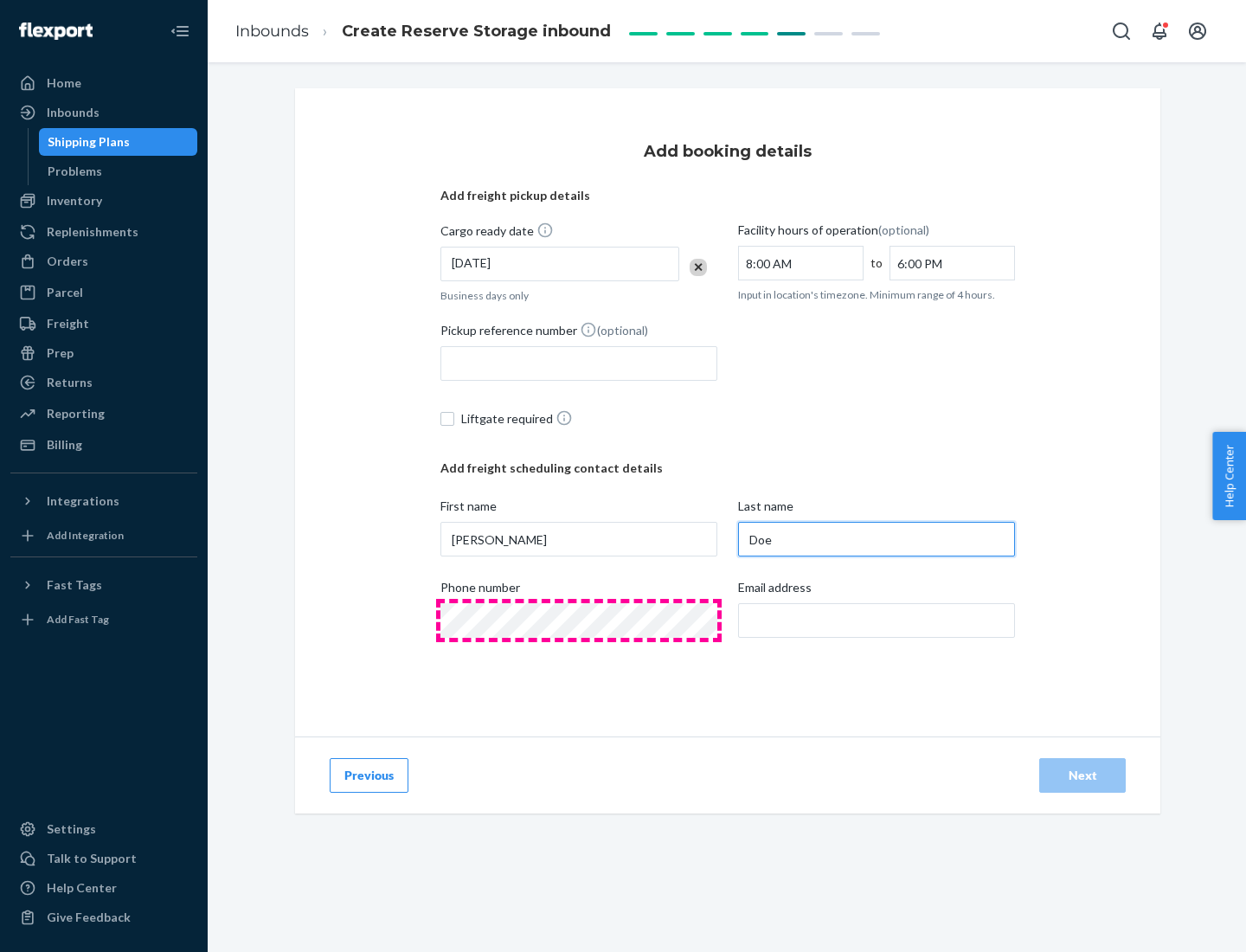
type input "Doe"
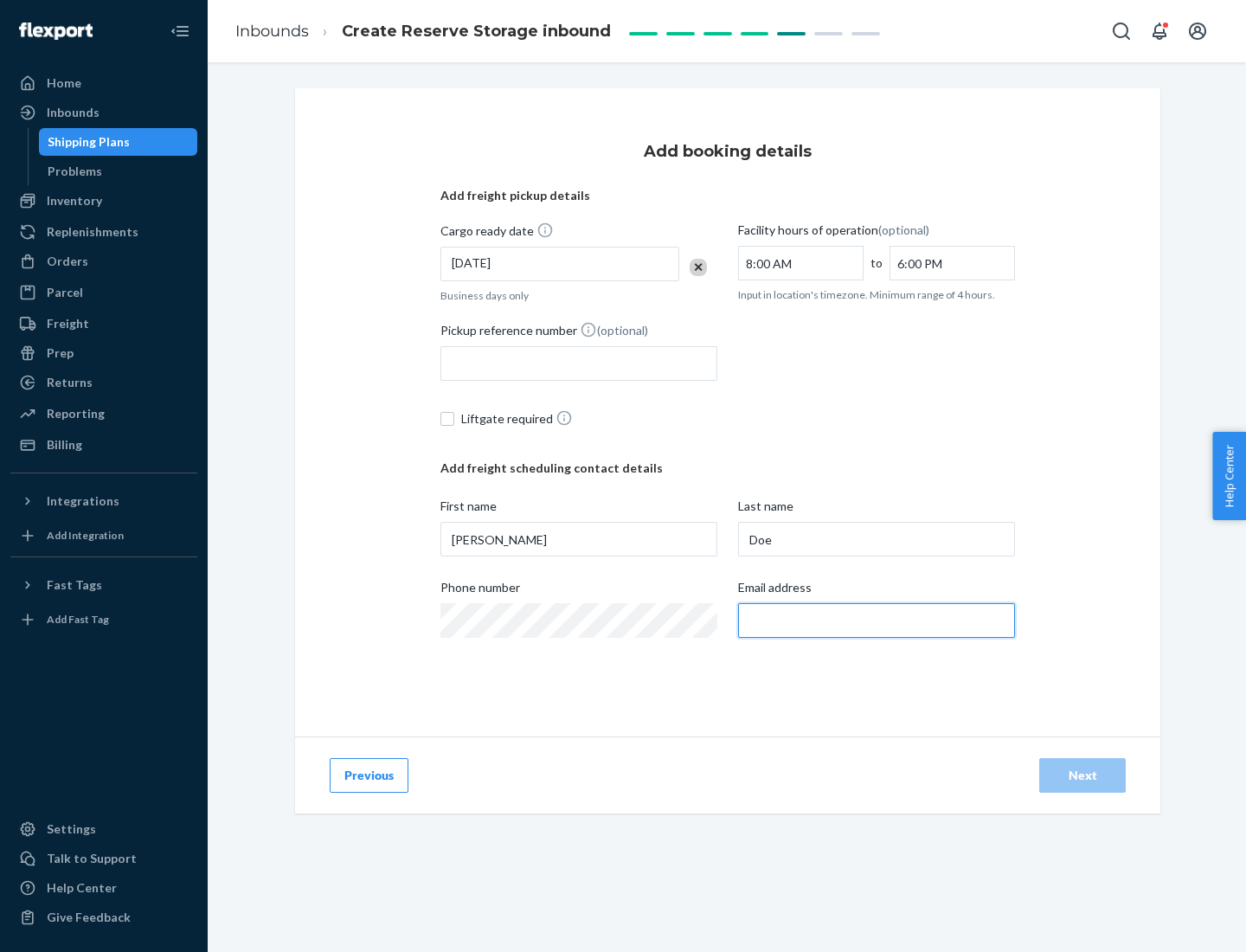
click at [876, 620] on input "Email address" at bounding box center [876, 620] width 277 height 35
type input "[EMAIL_ADDRESS][DOMAIN_NAME]"
click at [1082, 775] on div "Next" at bounding box center [1082, 774] width 57 height 17
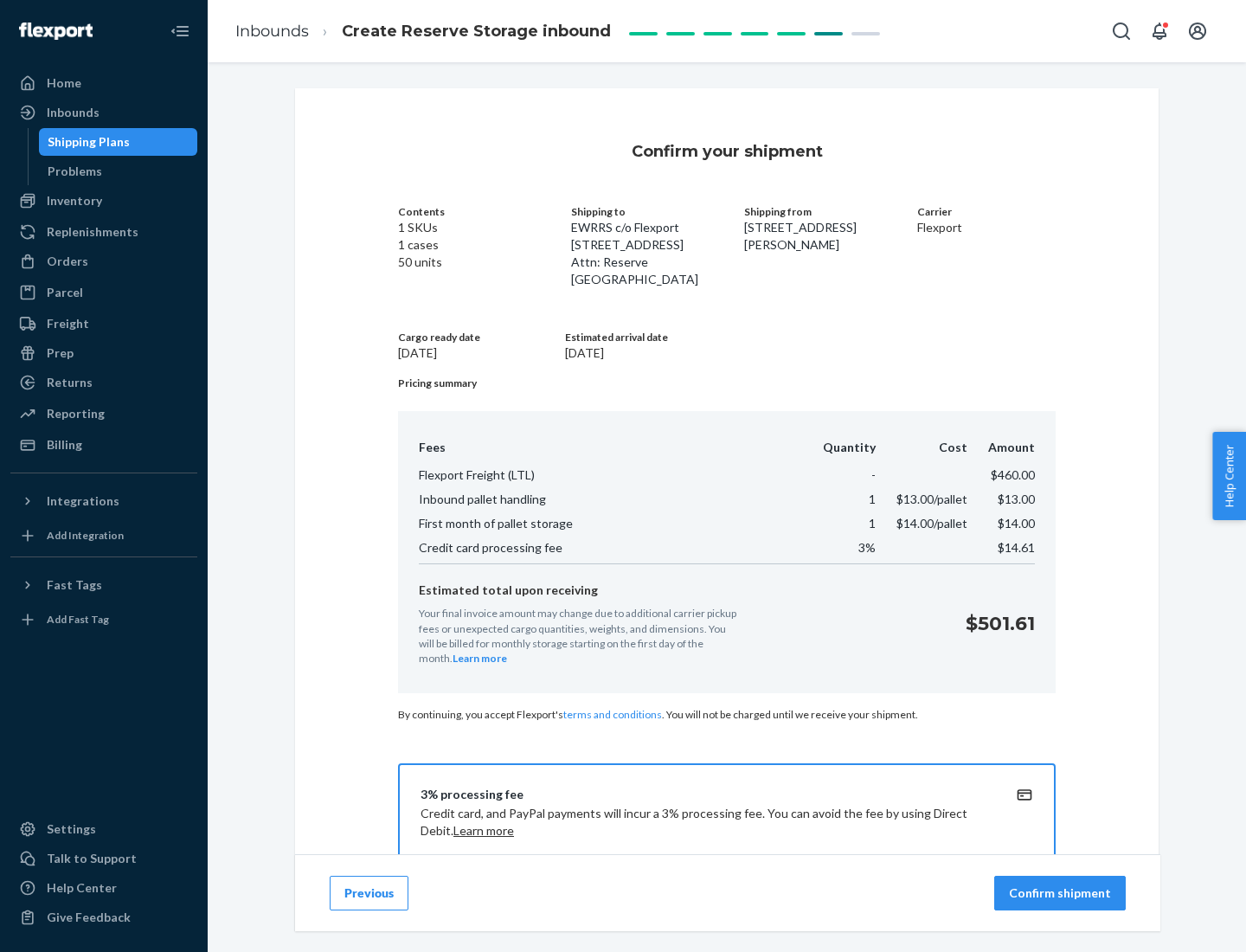
scroll to position [250, 0]
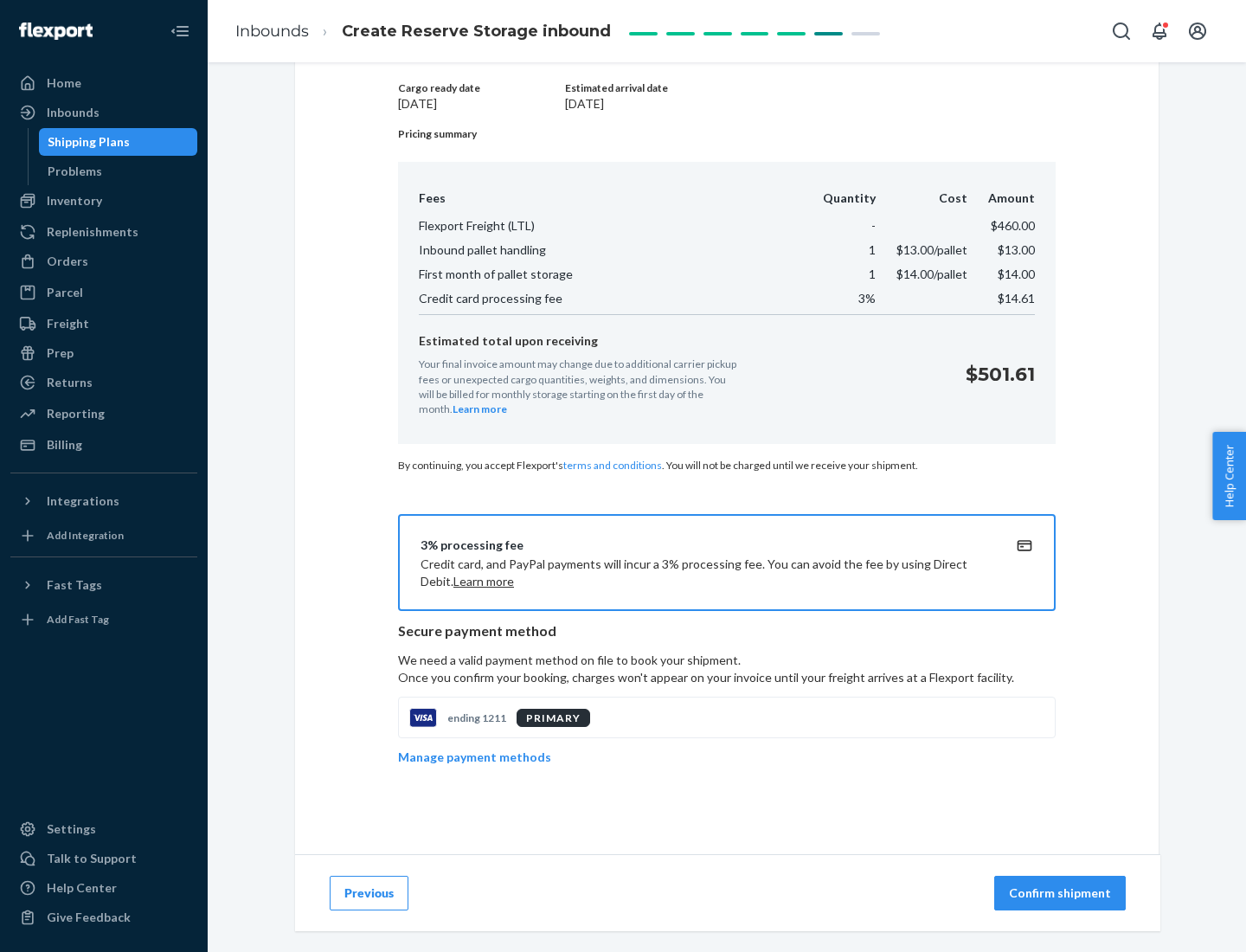
click at [1061, 893] on p "Confirm shipment" at bounding box center [1059, 893] width 102 height 17
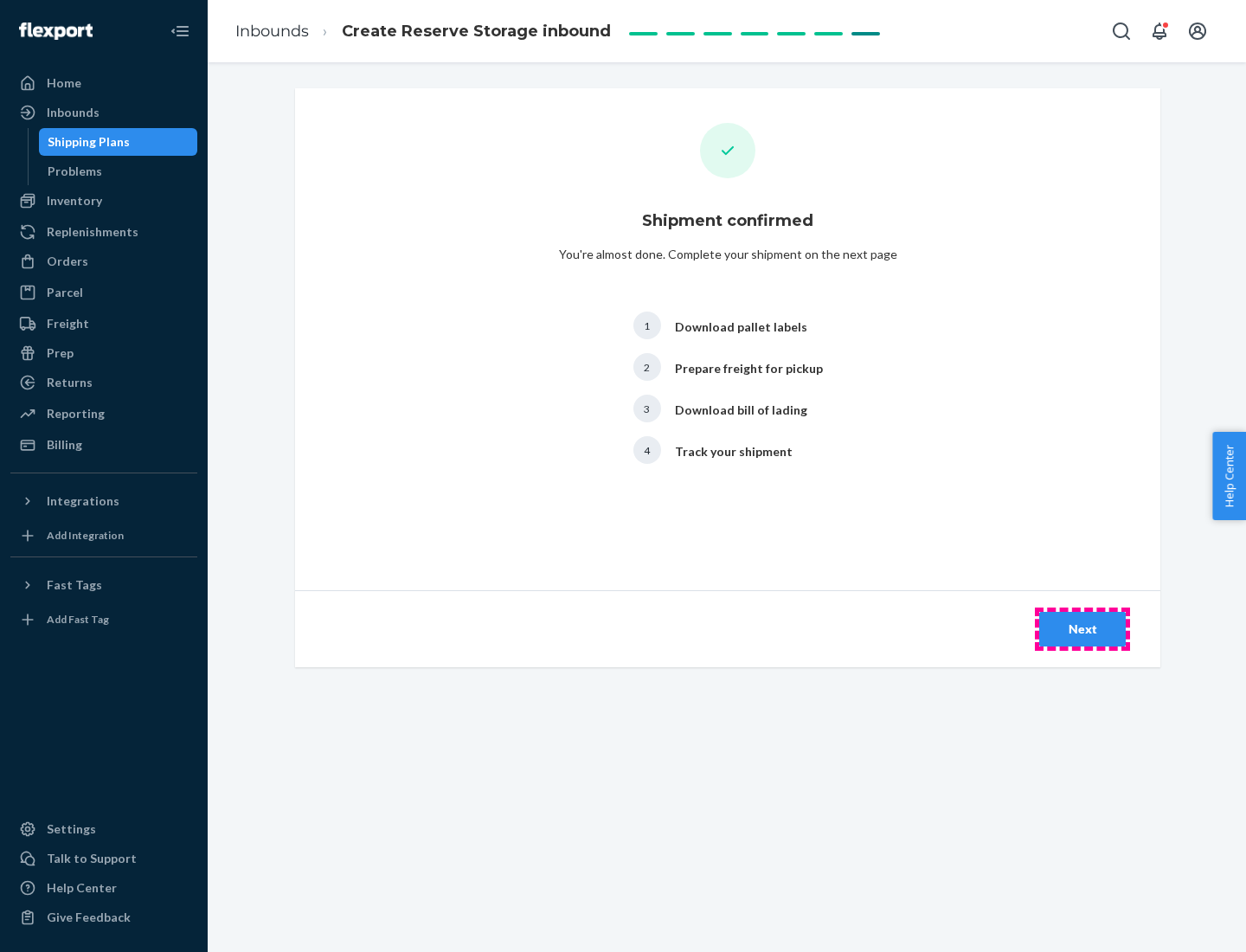
click at [1082, 629] on div "Next" at bounding box center [1082, 629] width 57 height 17
